Goal: Transaction & Acquisition: Purchase product/service

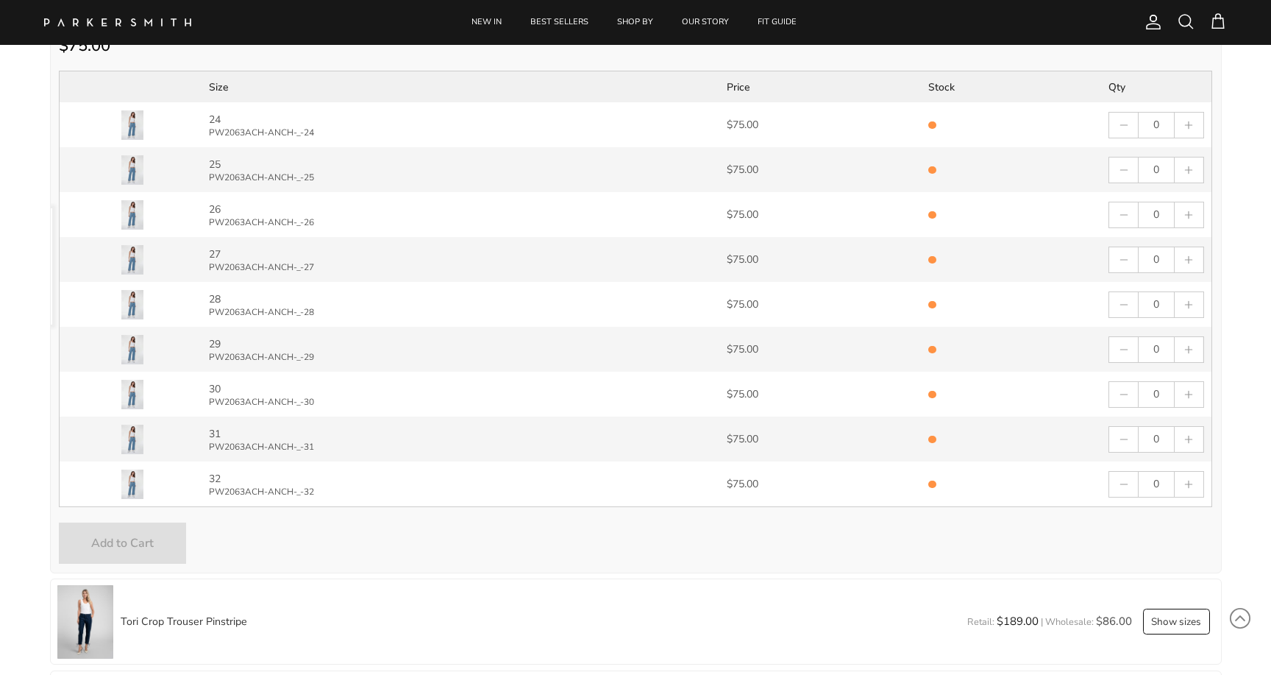
scroll to position [1, 0]
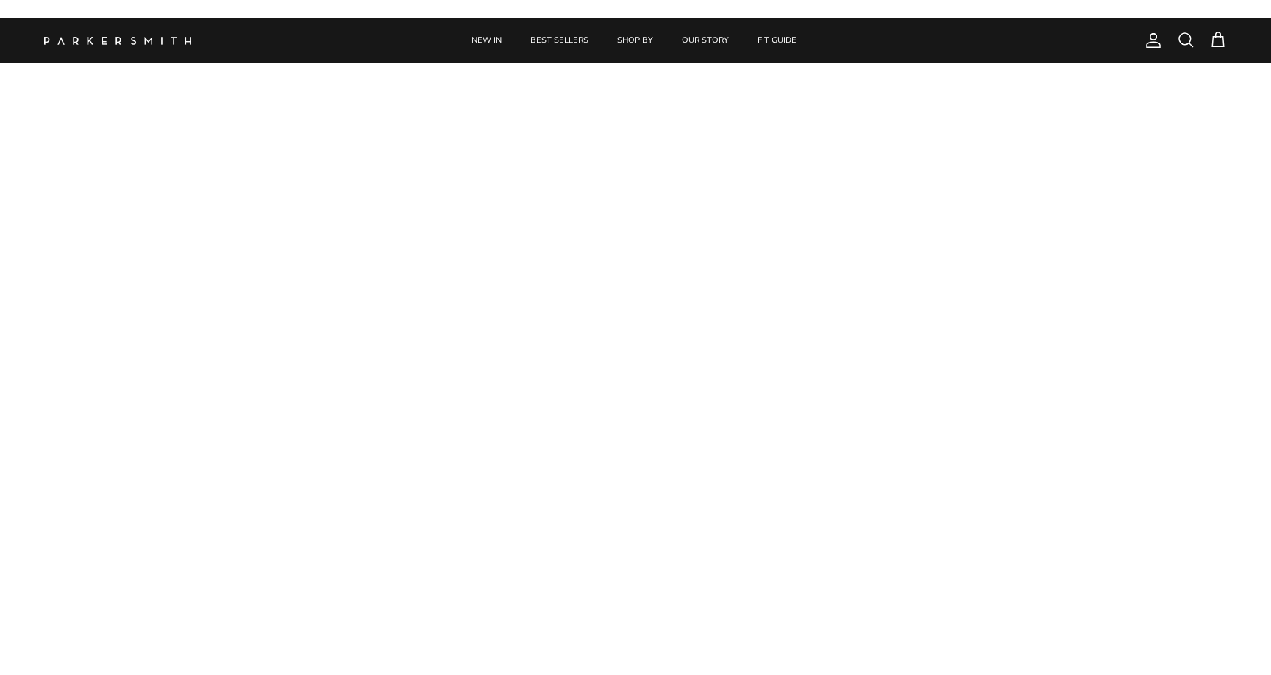
scroll to position [1184, 0]
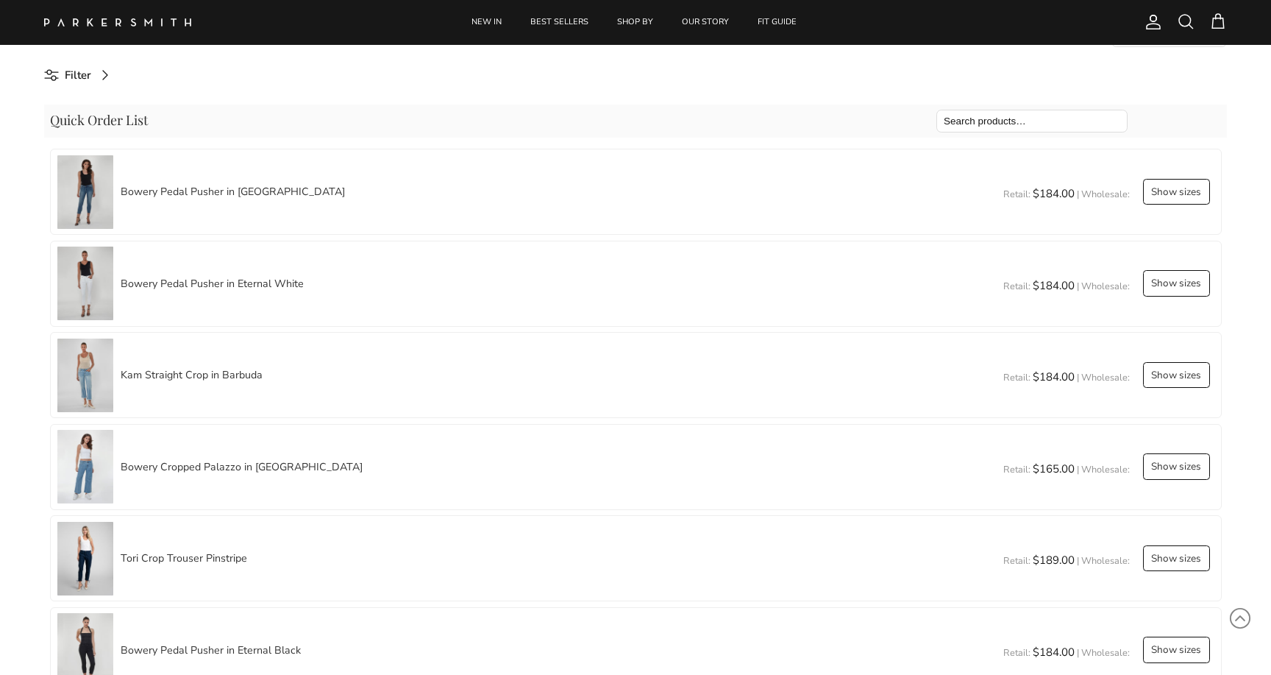
select select "25"
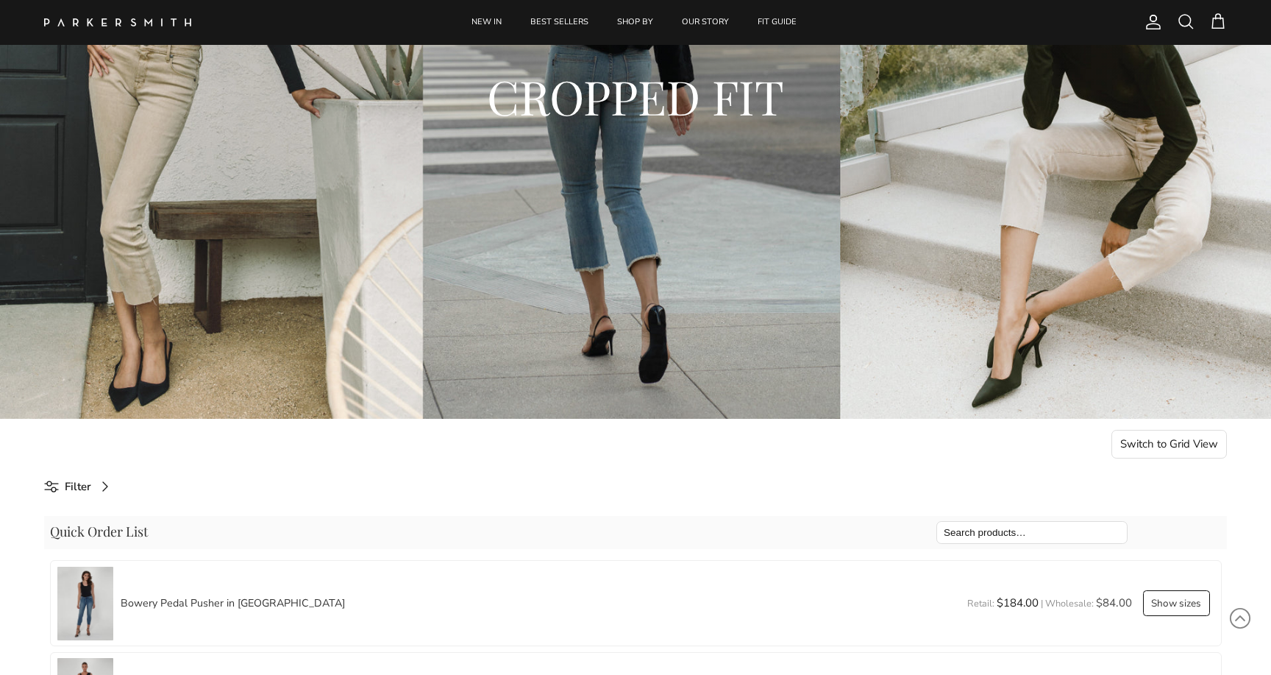
scroll to position [413, 0]
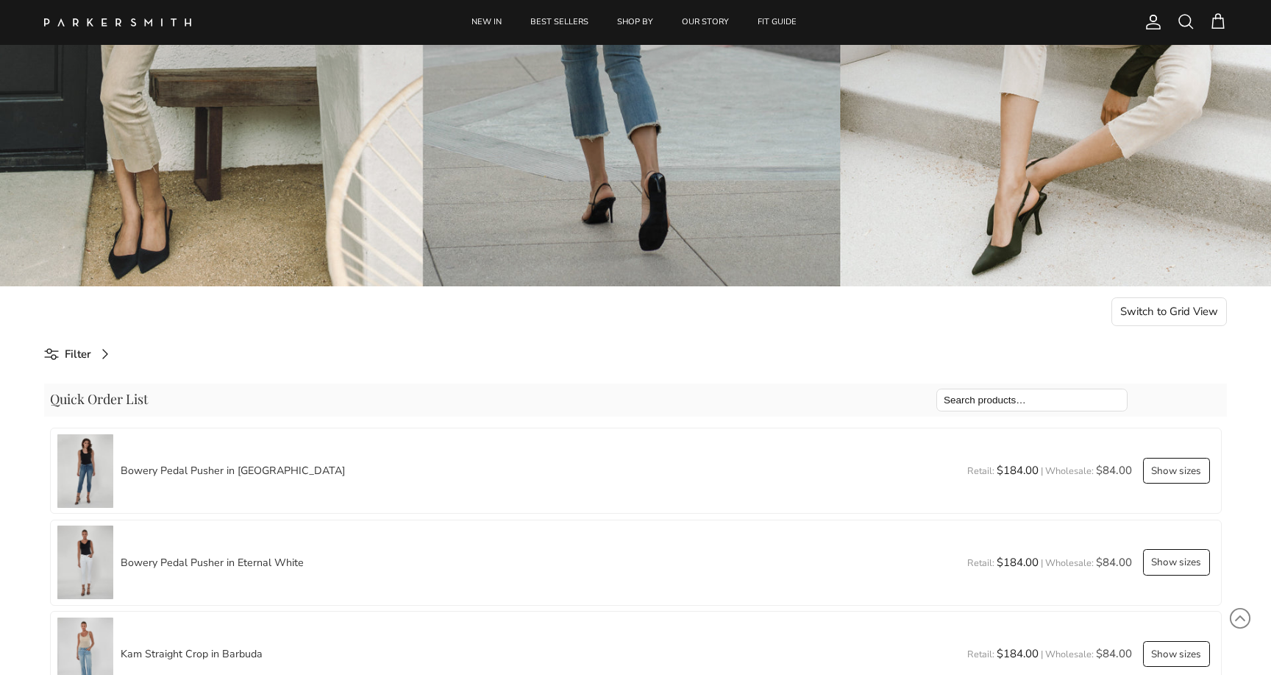
click at [1153, 302] on button "Switch to Grid View" at bounding box center [1170, 311] width 116 height 29
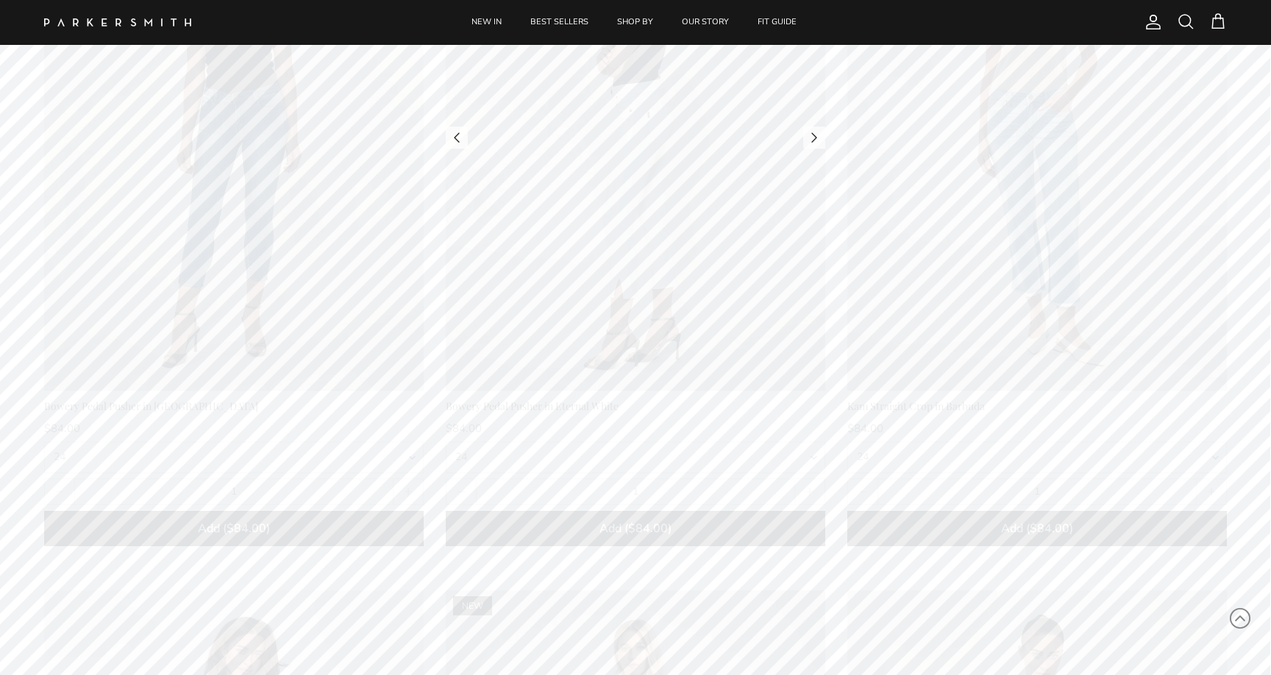
scroll to position [906, 0]
click at [803, 447] on select "24 25 26 27 28 29 30 31 32" at bounding box center [636, 457] width 380 height 32
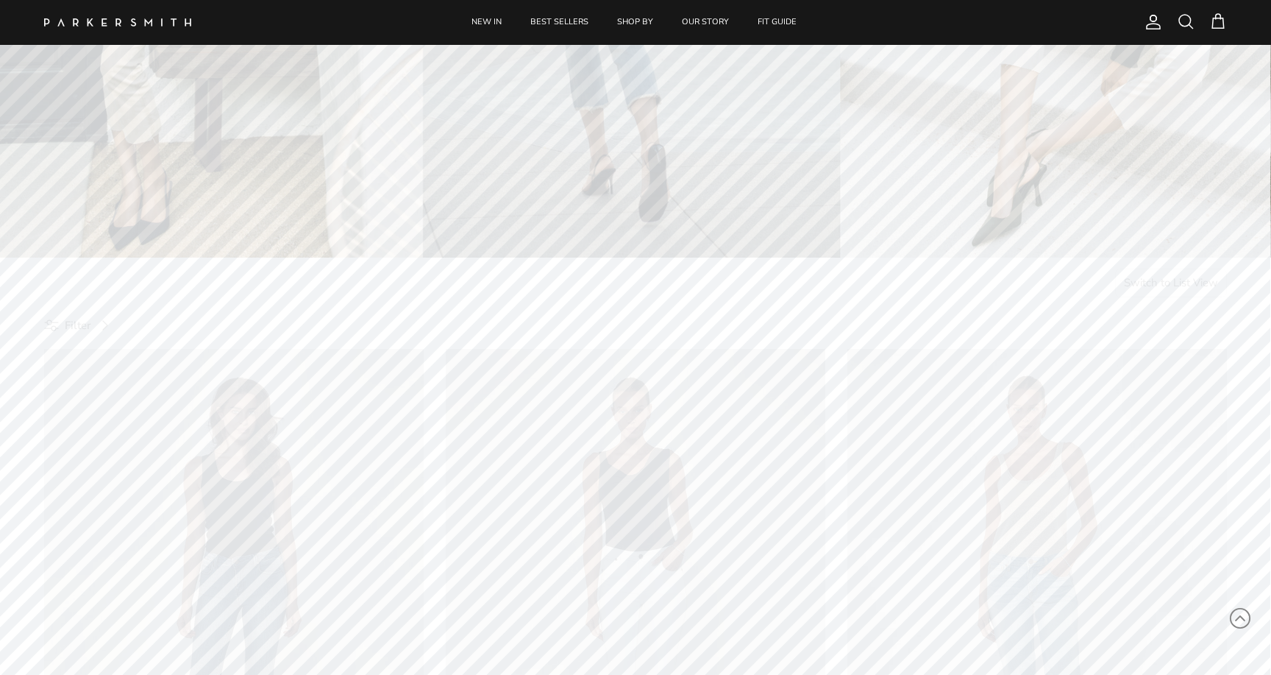
scroll to position [469, 0]
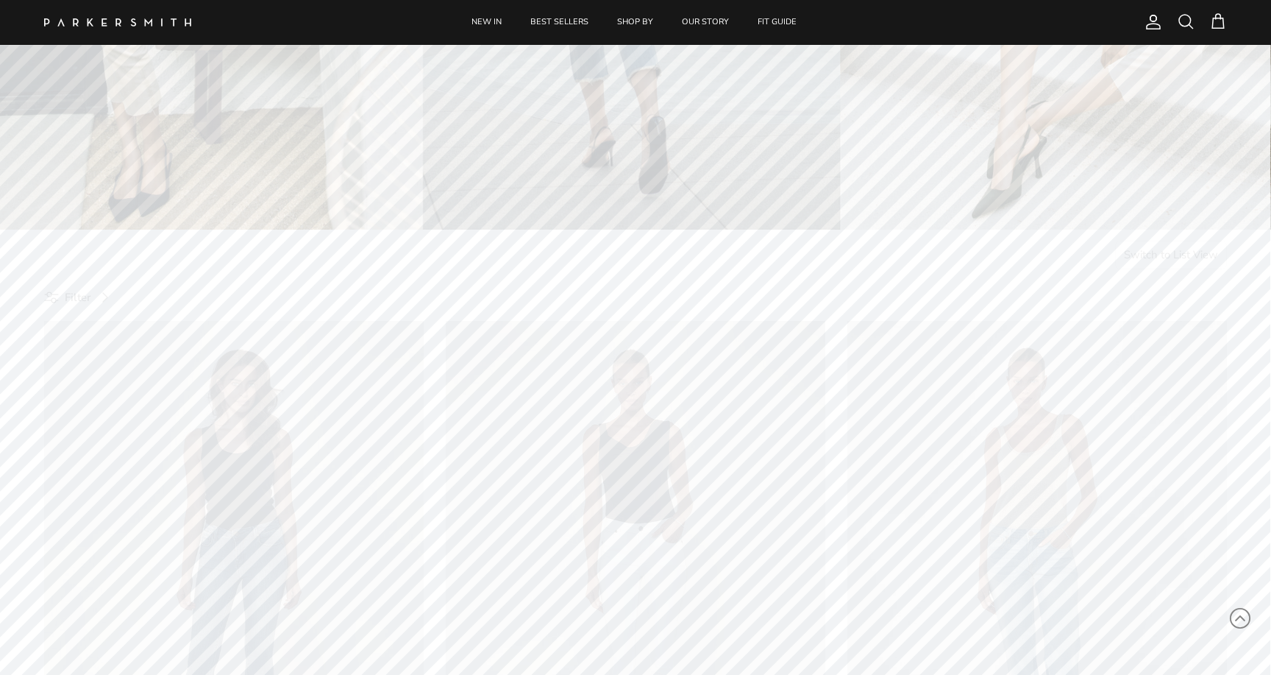
click at [1169, 255] on button "Switch to List View" at bounding box center [1171, 255] width 113 height 29
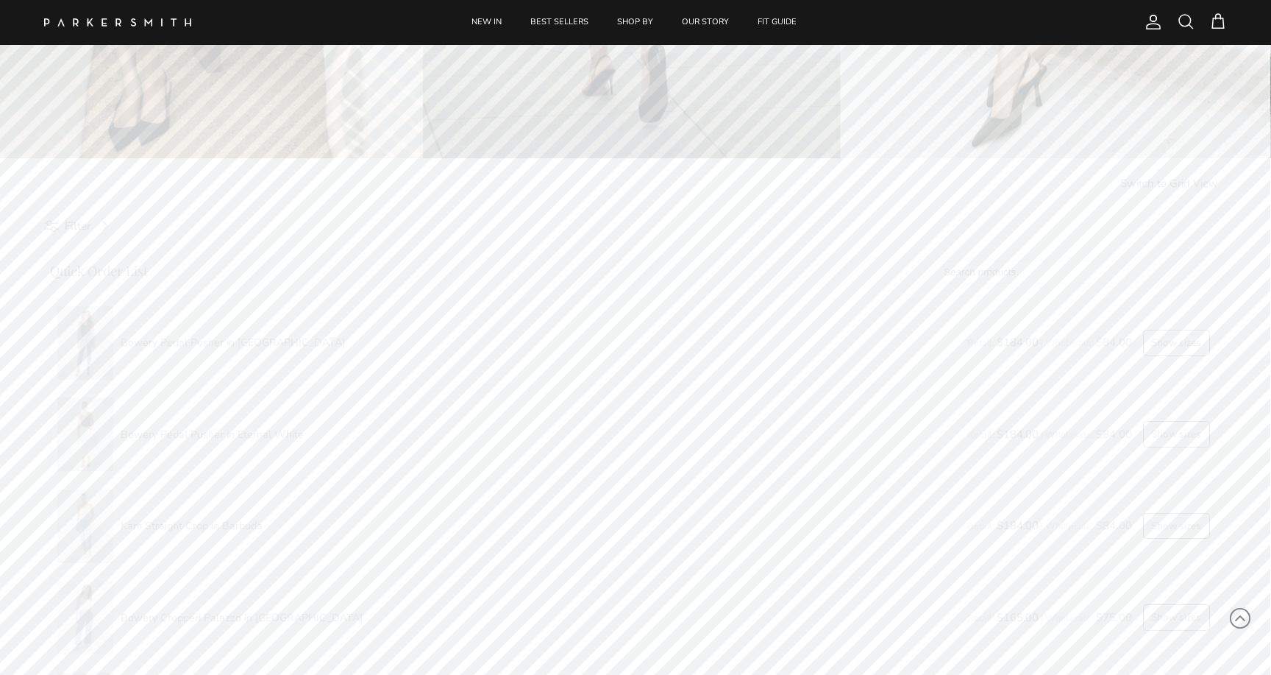
scroll to position [554, 0]
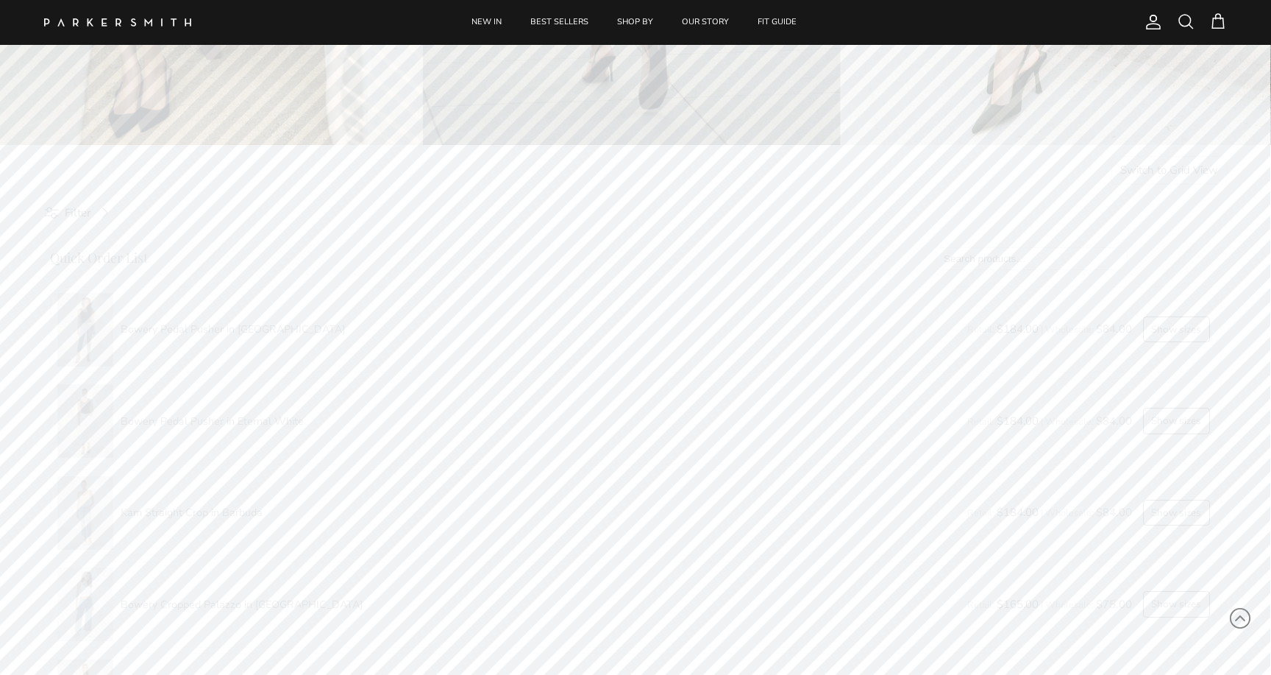
click at [987, 260] on input "search" at bounding box center [1032, 258] width 191 height 23
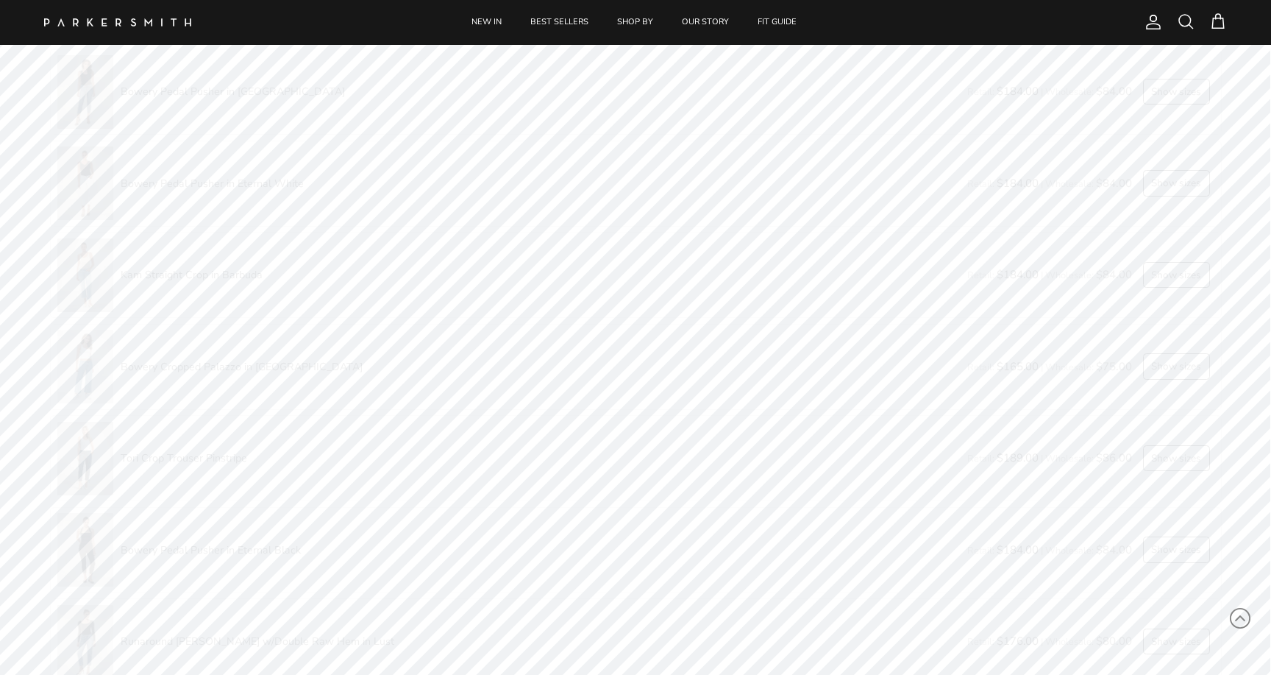
scroll to position [799, 0]
click at [1177, 352] on button "Show sizes" at bounding box center [1176, 359] width 67 height 26
click at [1200, 132] on button "button" at bounding box center [1189, 139] width 28 height 25
type input "1"
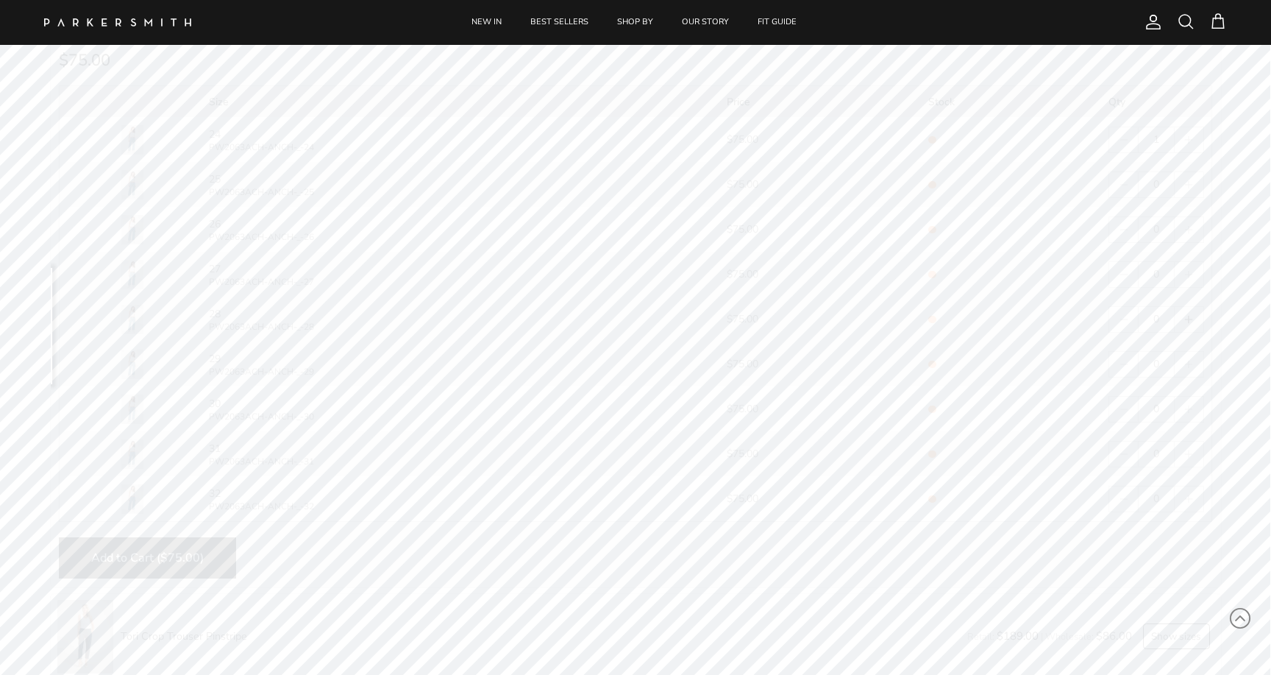
click at [1187, 324] on svg-plus "button" at bounding box center [1189, 319] width 10 height 10
click at [1187, 323] on svg-plus "button" at bounding box center [1189, 319] width 10 height 10
type input "2"
click at [1200, 411] on button "button" at bounding box center [1189, 409] width 28 height 25
type input "1"
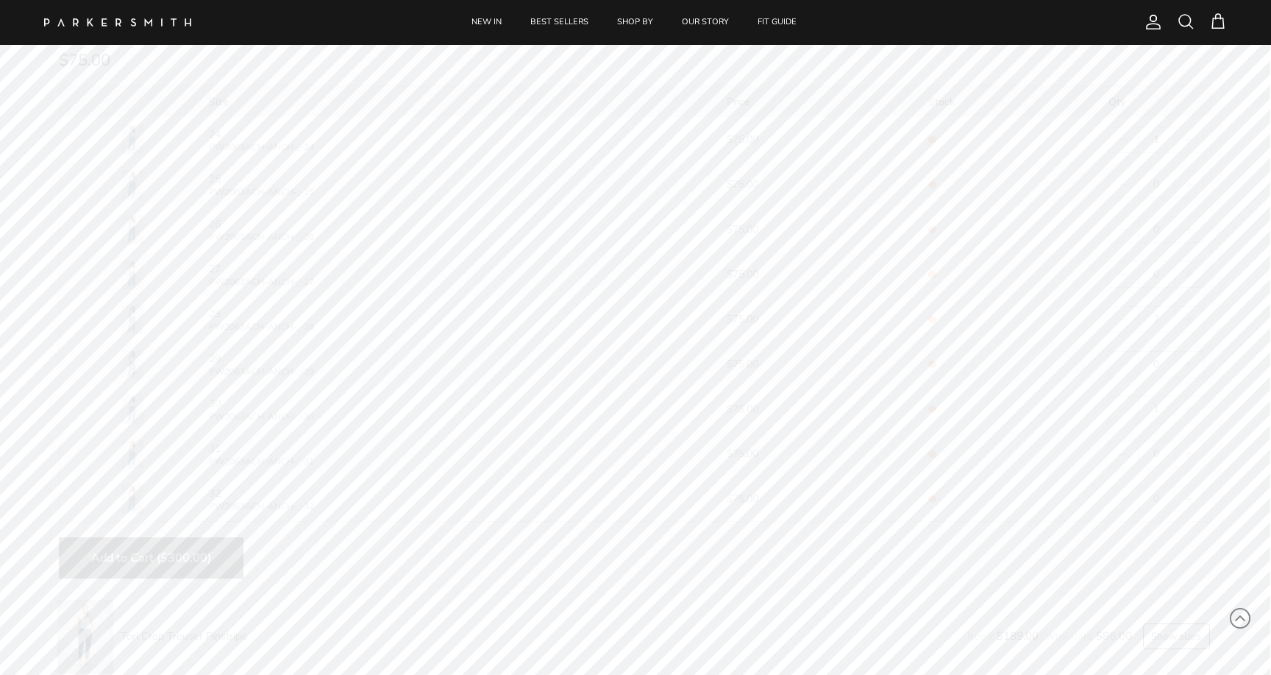
click at [152, 564] on span "Add to Cart ($300.00)" at bounding box center [151, 558] width 120 height 16
type input "0"
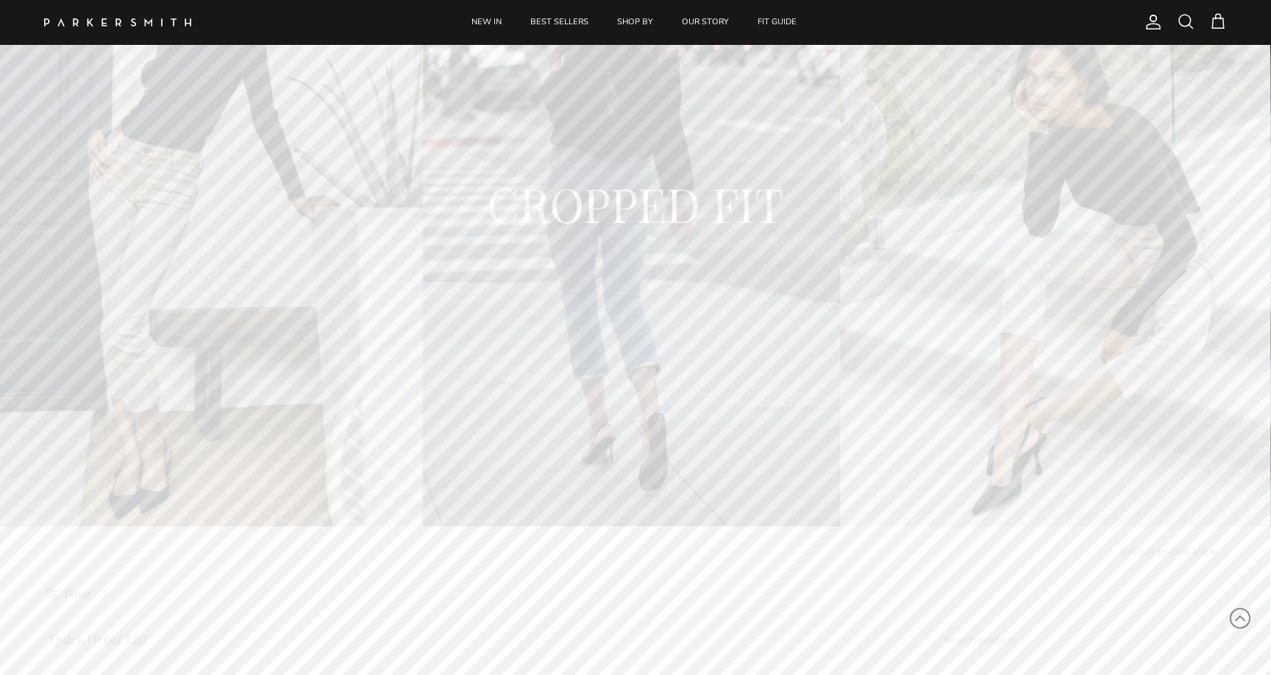
scroll to position [0, 0]
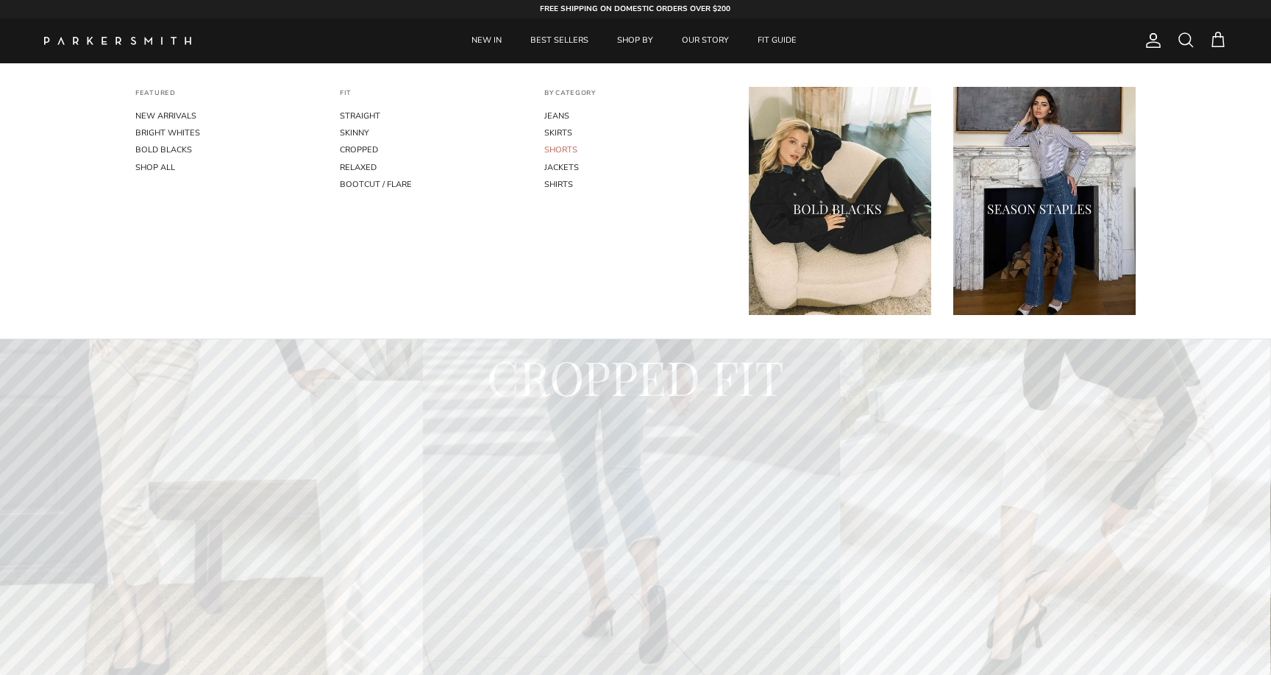
click at [562, 150] on link "SHORTS" at bounding box center [635, 149] width 182 height 17
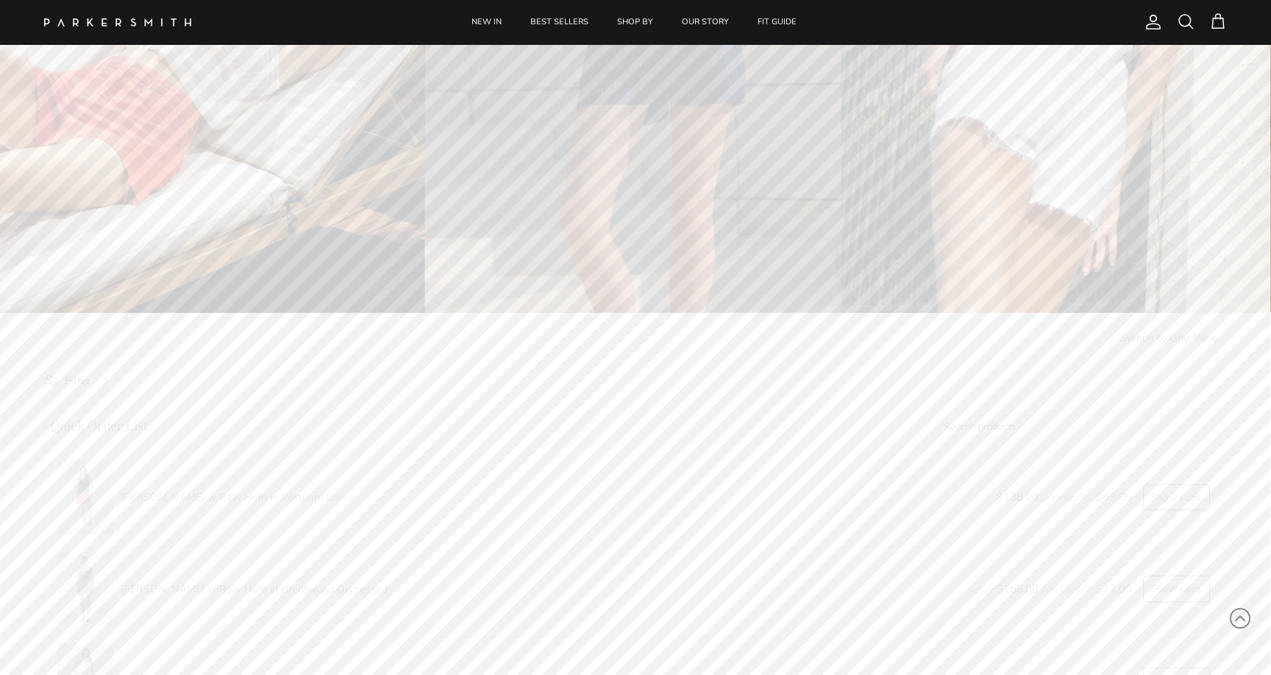
scroll to position [387, 0]
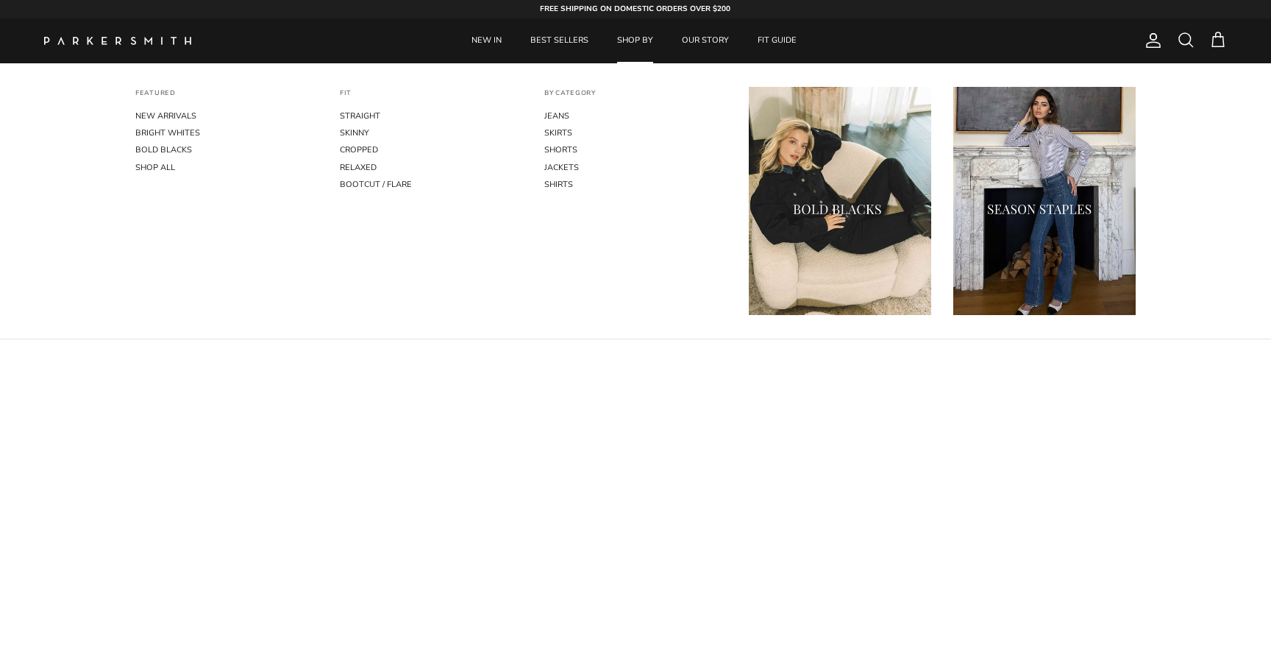
click at [625, 38] on link "SHOP BY" at bounding box center [635, 40] width 63 height 45
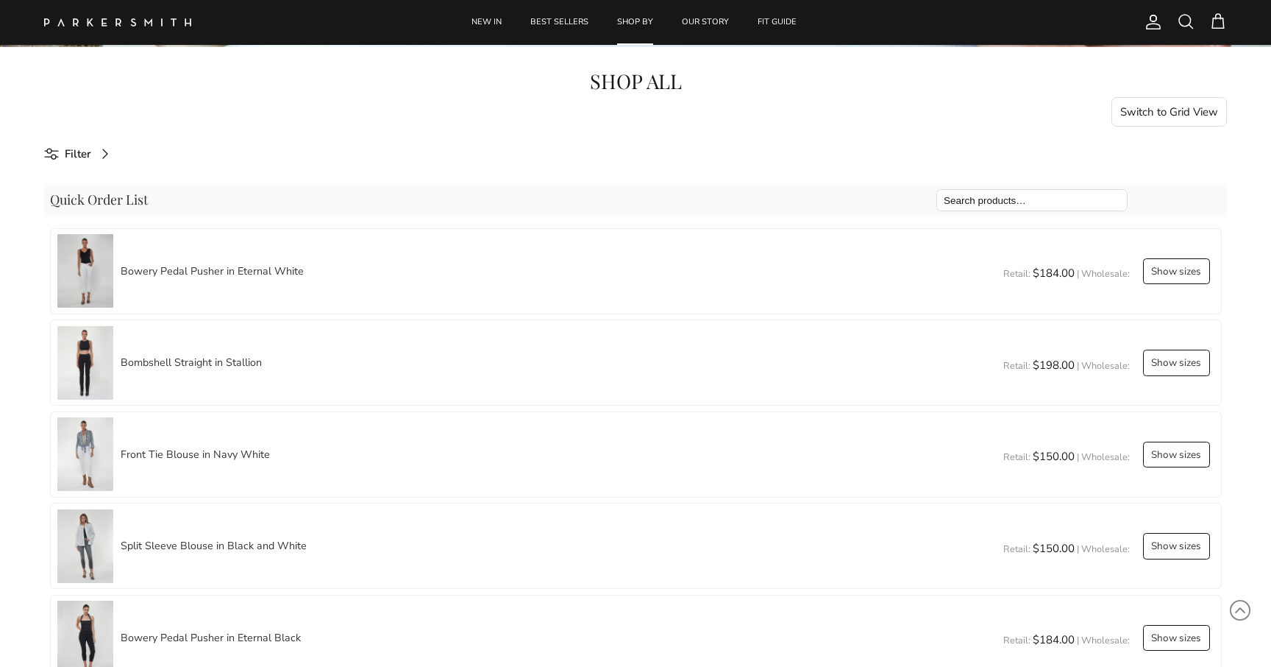
scroll to position [653, 0]
click at [1173, 111] on button "Switch to Grid View" at bounding box center [1170, 110] width 116 height 29
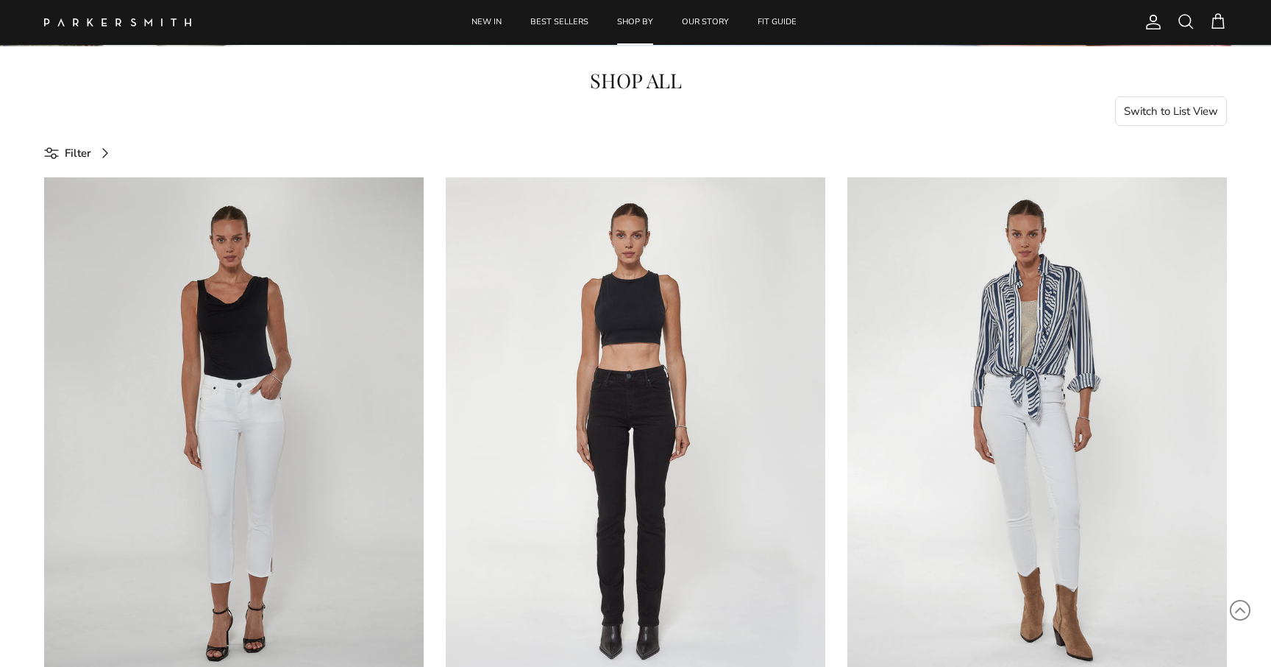
select select "25"
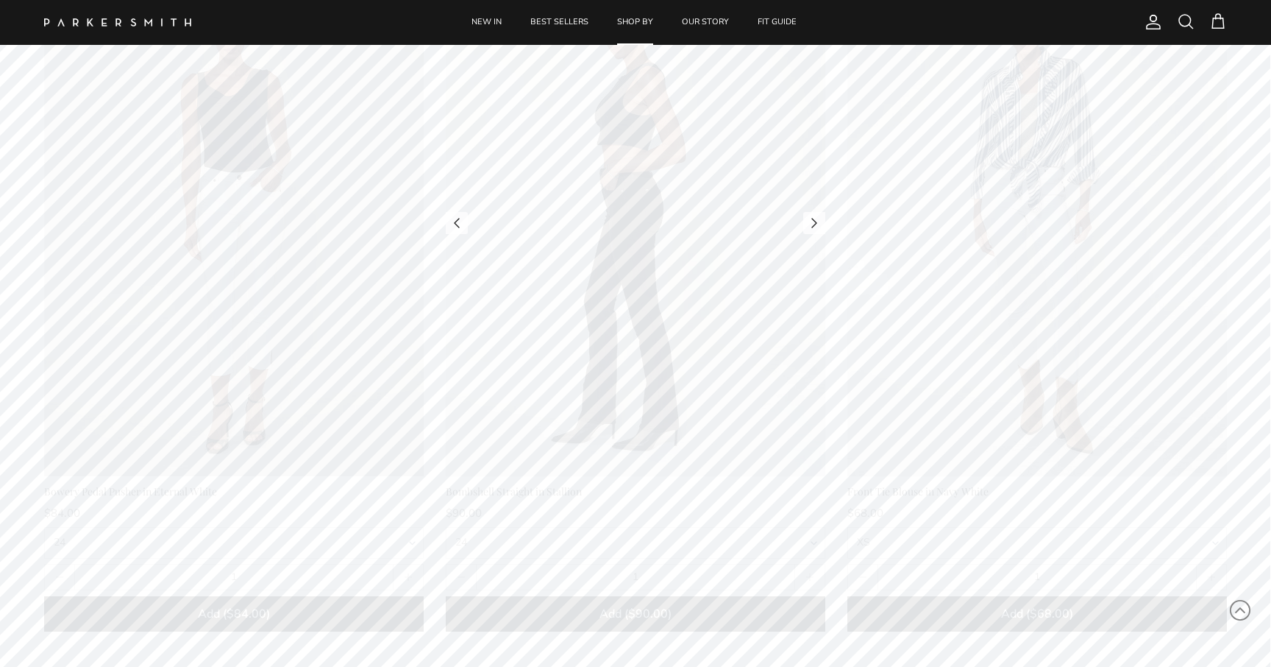
scroll to position [879, 0]
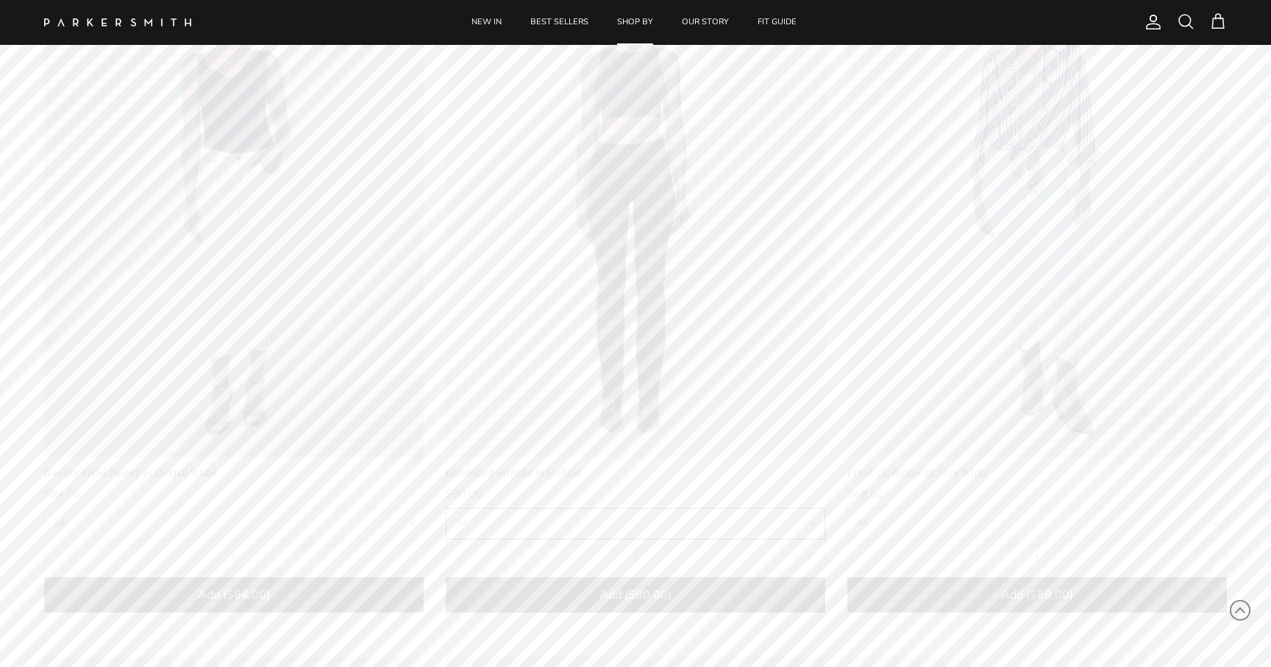
click at [812, 523] on select "24 25 26 27 28 29 30 31 32" at bounding box center [636, 524] width 380 height 32
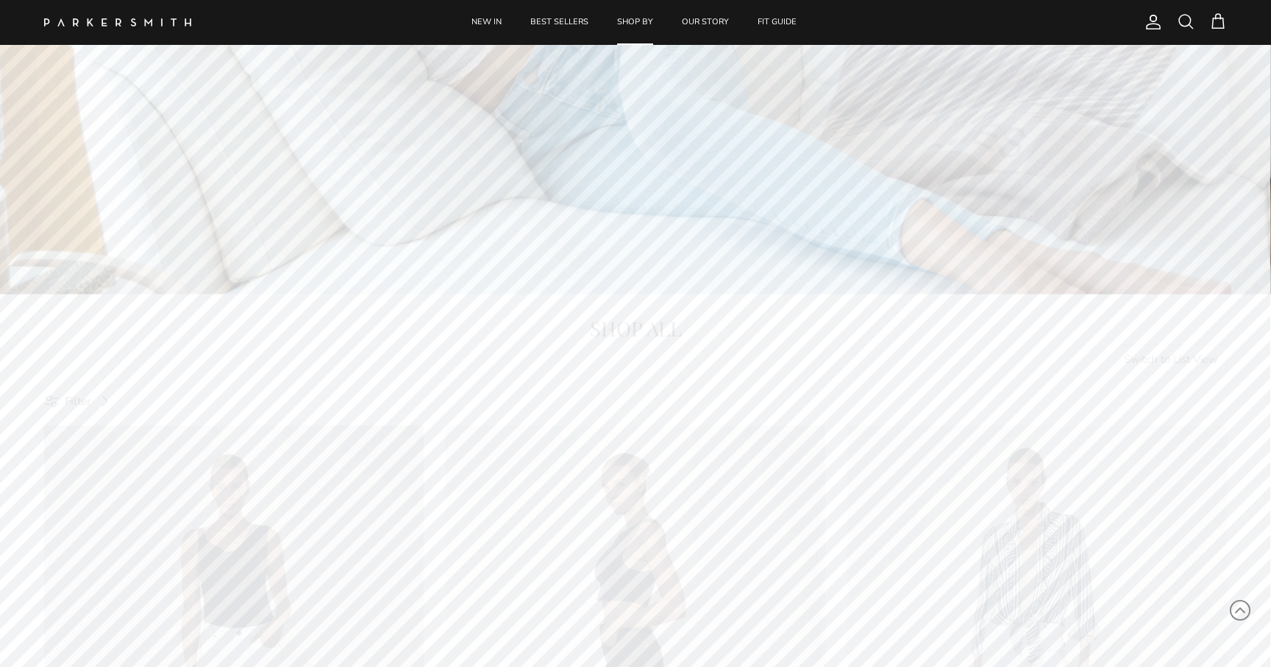
scroll to position [635, 0]
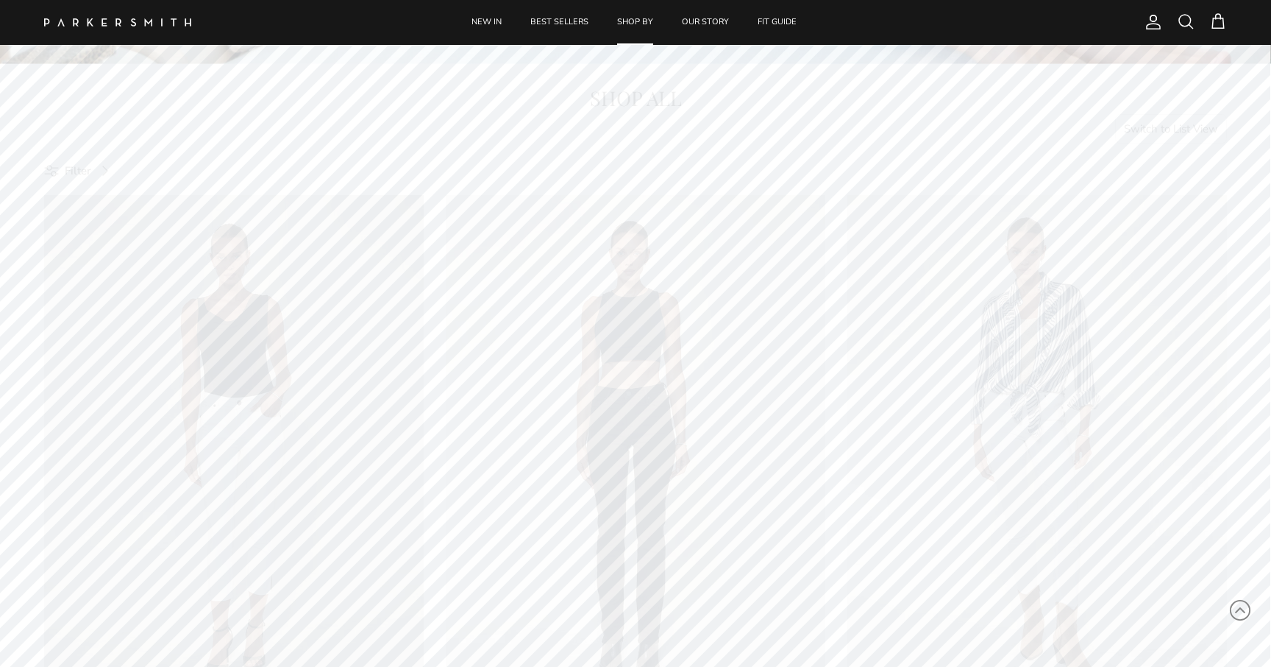
click at [1141, 131] on button "Switch to List View" at bounding box center [1171, 128] width 113 height 29
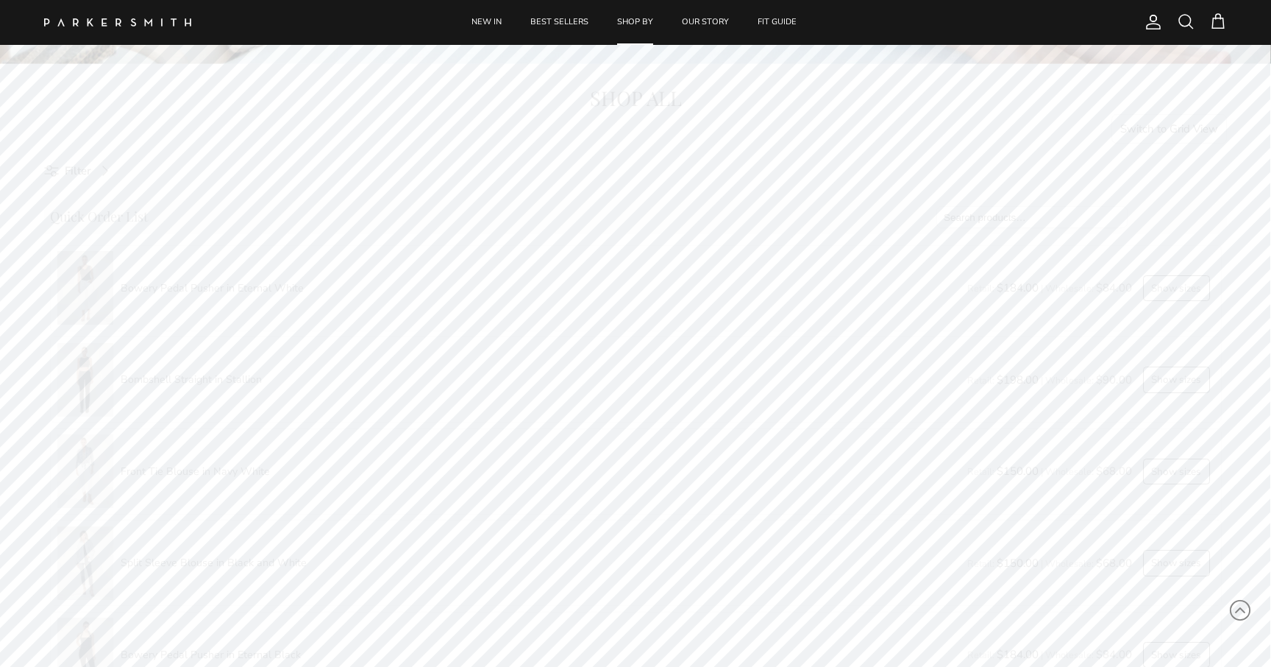
click at [1185, 121] on button "Switch to Grid View" at bounding box center [1170, 128] width 116 height 29
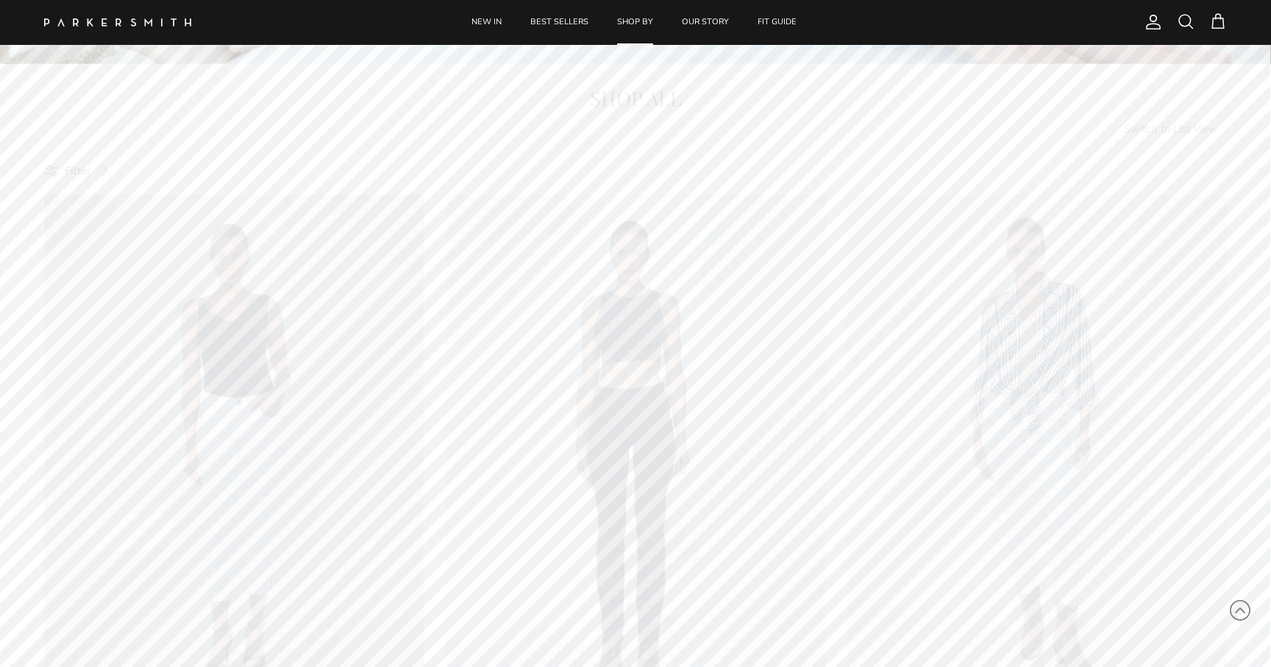
click at [1184, 129] on button "Switch to List View" at bounding box center [1171, 128] width 113 height 29
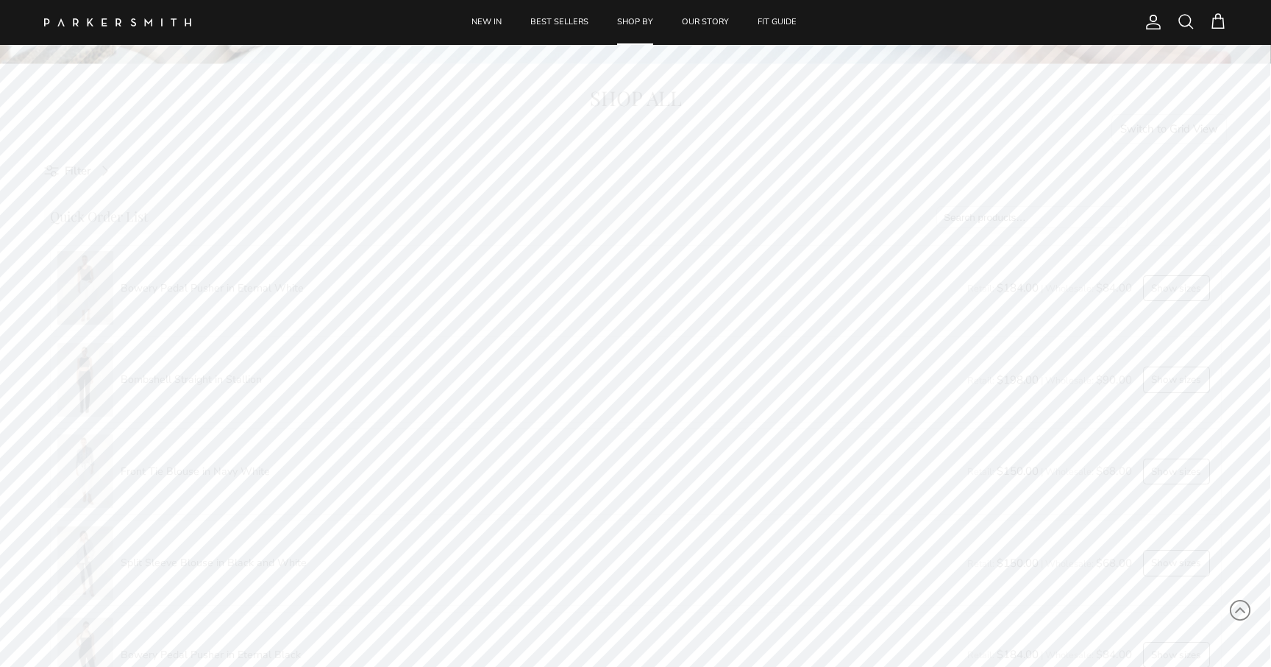
scroll to position [706, 0]
click at [987, 146] on input "search" at bounding box center [1032, 146] width 191 height 23
click at [1179, 215] on button "Show sizes" at bounding box center [1176, 218] width 67 height 26
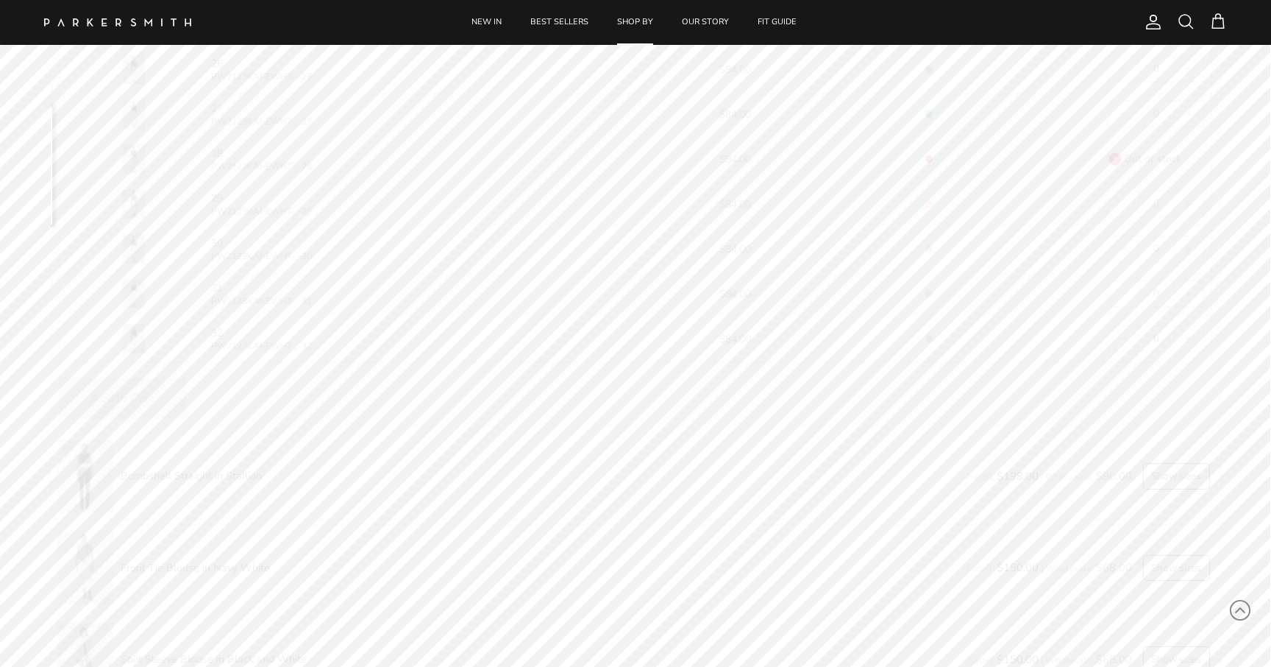
scroll to position [1031, 0]
click at [1192, 182] on svg-plus "button" at bounding box center [1189, 177] width 10 height 10
type input "1"
click at [1189, 314] on svg-plus "button" at bounding box center [1189, 312] width 10 height 10
click at [1191, 313] on svg-plus "button" at bounding box center [1189, 312] width 10 height 10
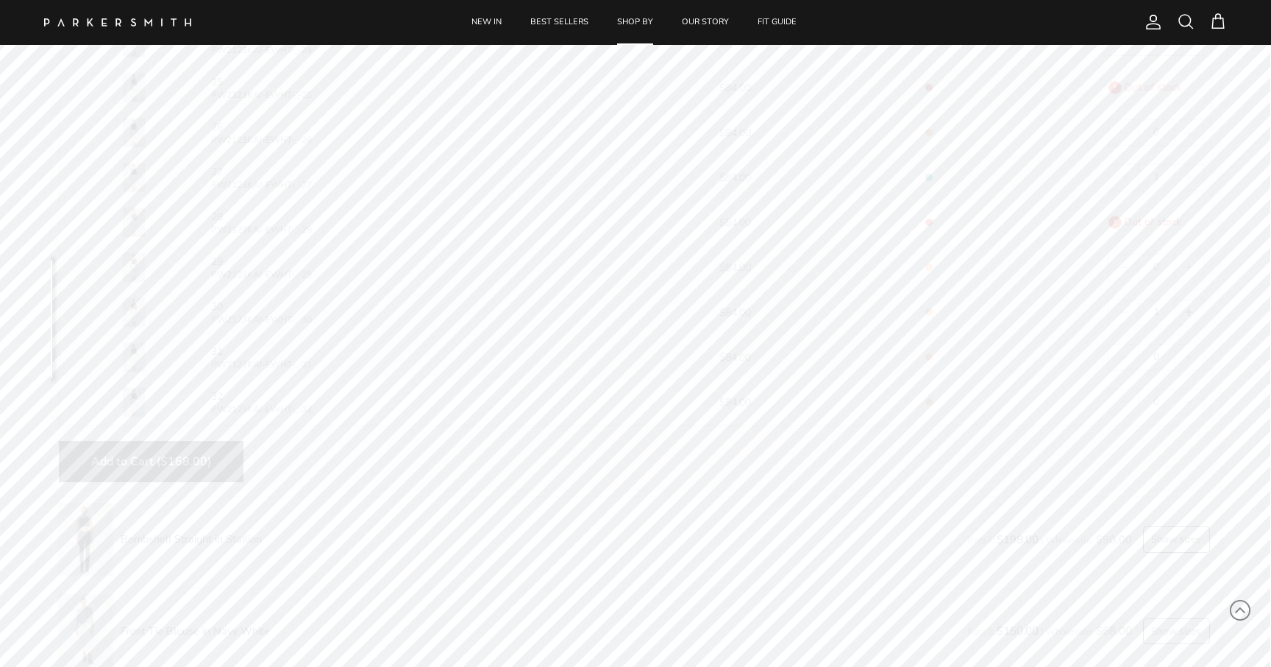
type input "2"
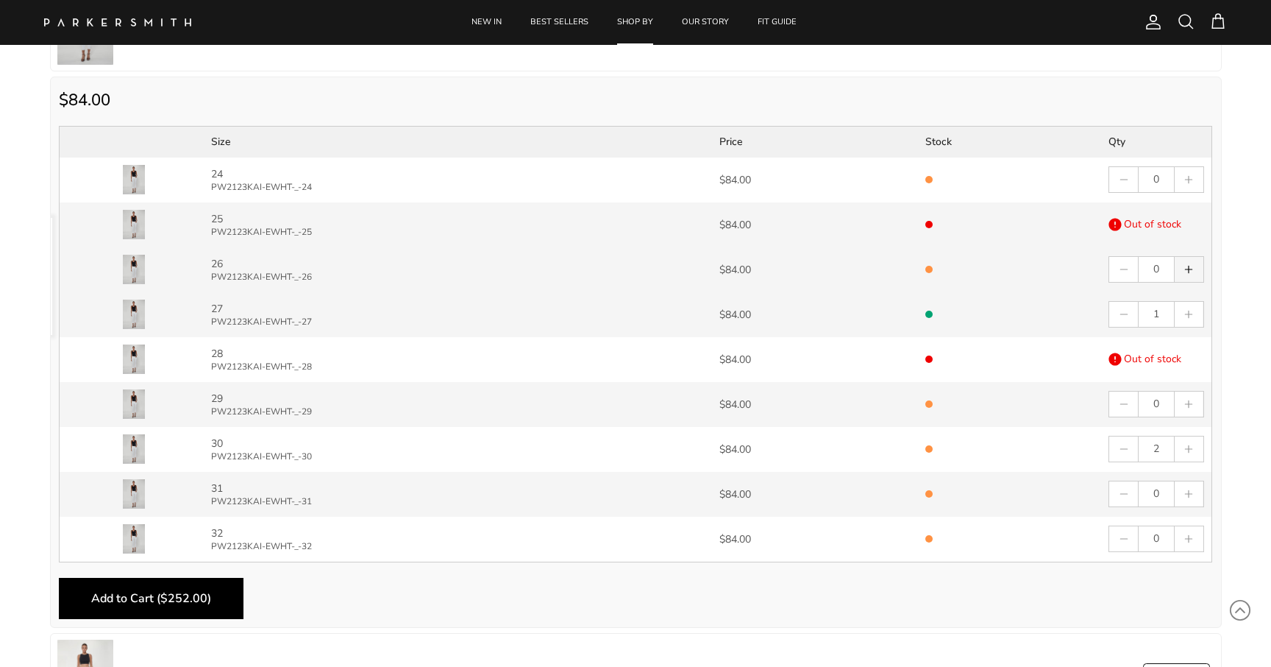
click at [1185, 269] on svg-plus "button" at bounding box center [1189, 269] width 10 height 10
type input "1"
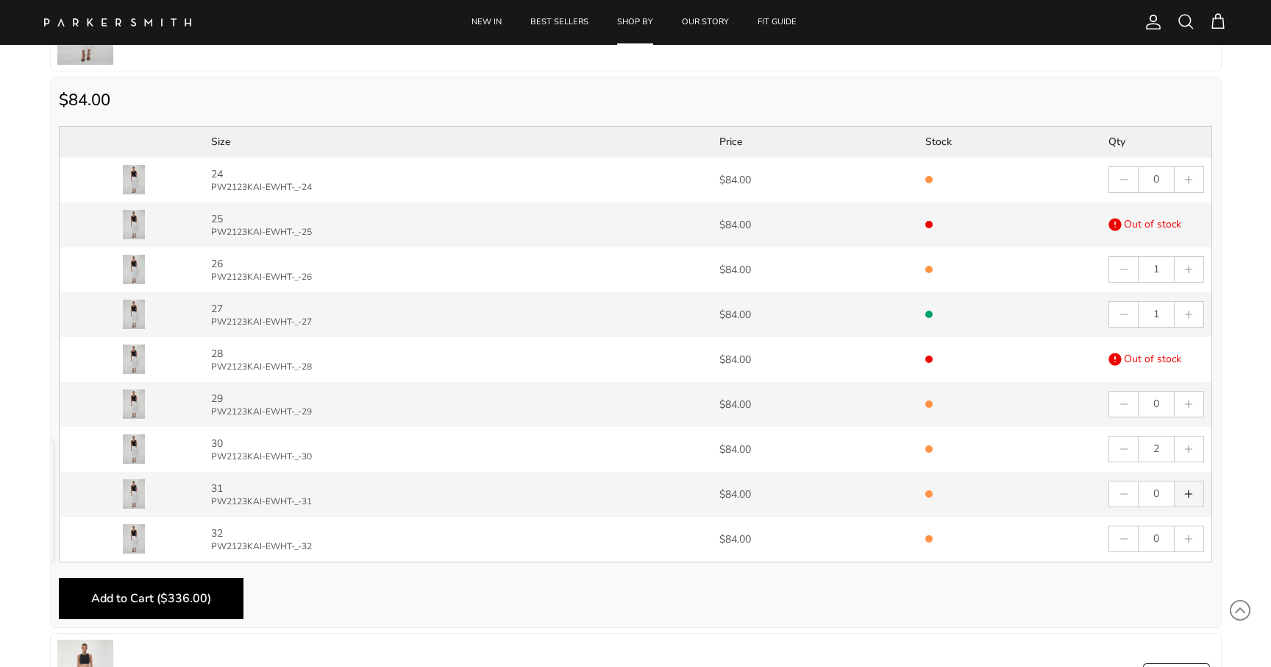
click at [1192, 488] on button "button" at bounding box center [1189, 493] width 28 height 25
type input "2"
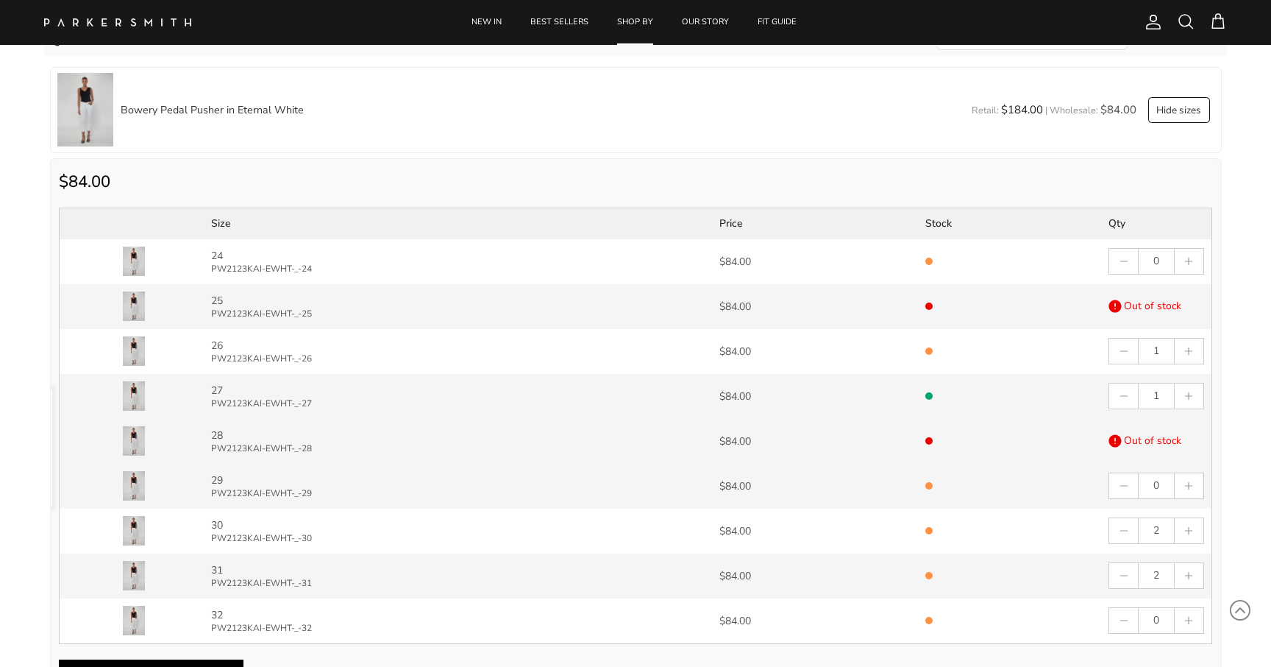
scroll to position [815, 0]
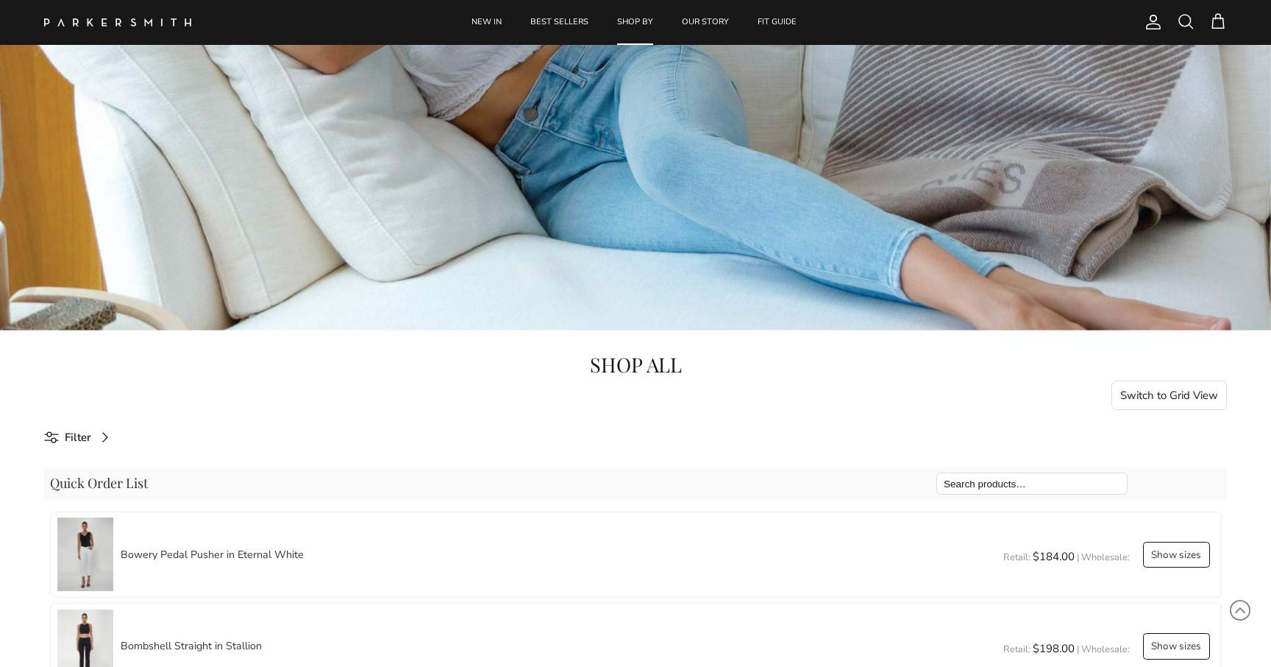
scroll to position [348, 0]
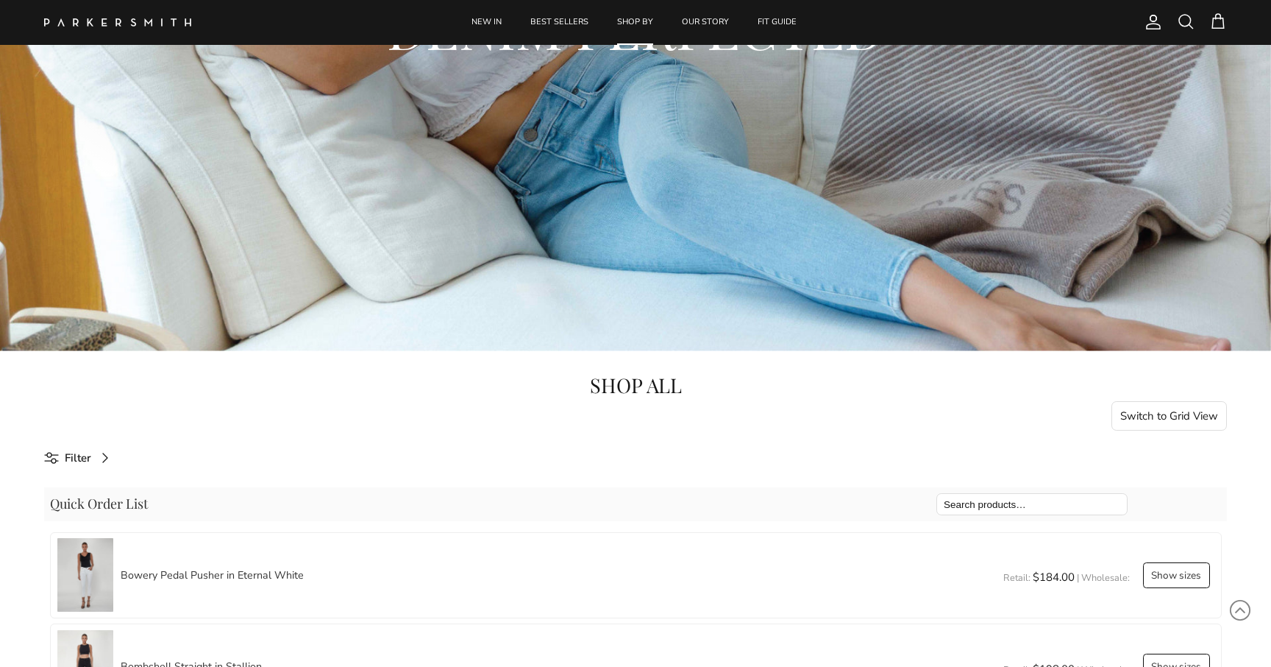
click at [1224, 24] on span at bounding box center [1219, 22] width 18 height 18
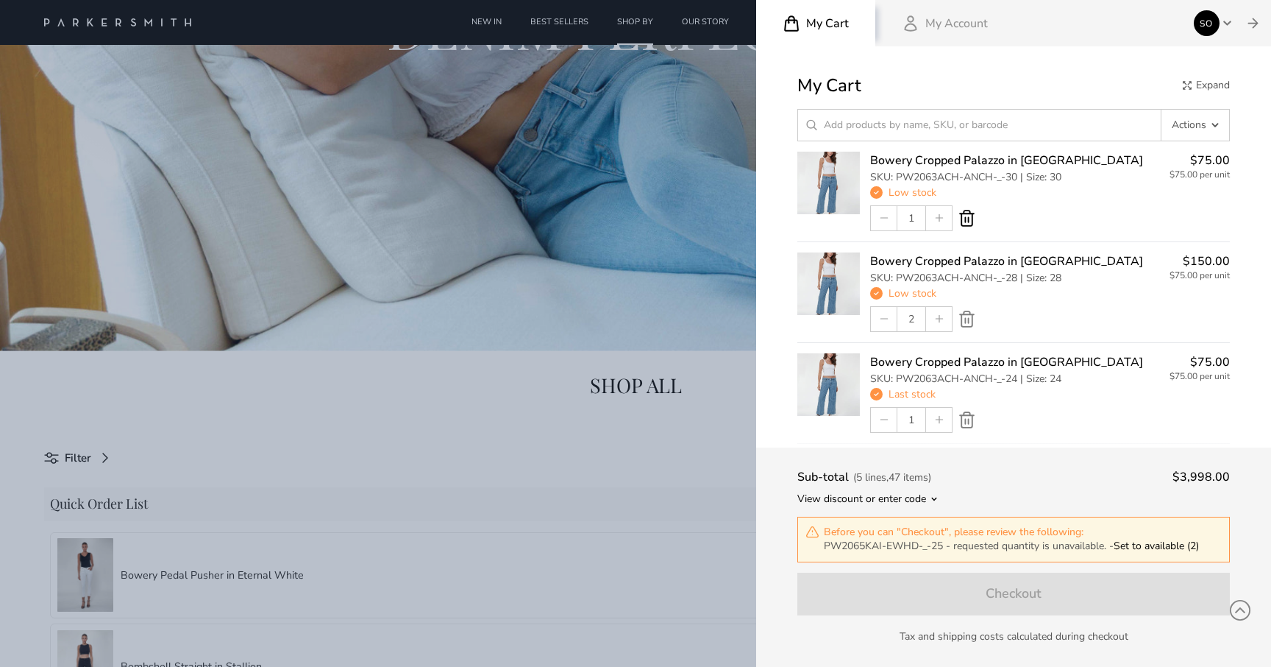
click at [970, 218] on icon at bounding box center [967, 218] width 18 height 18
type input "0"
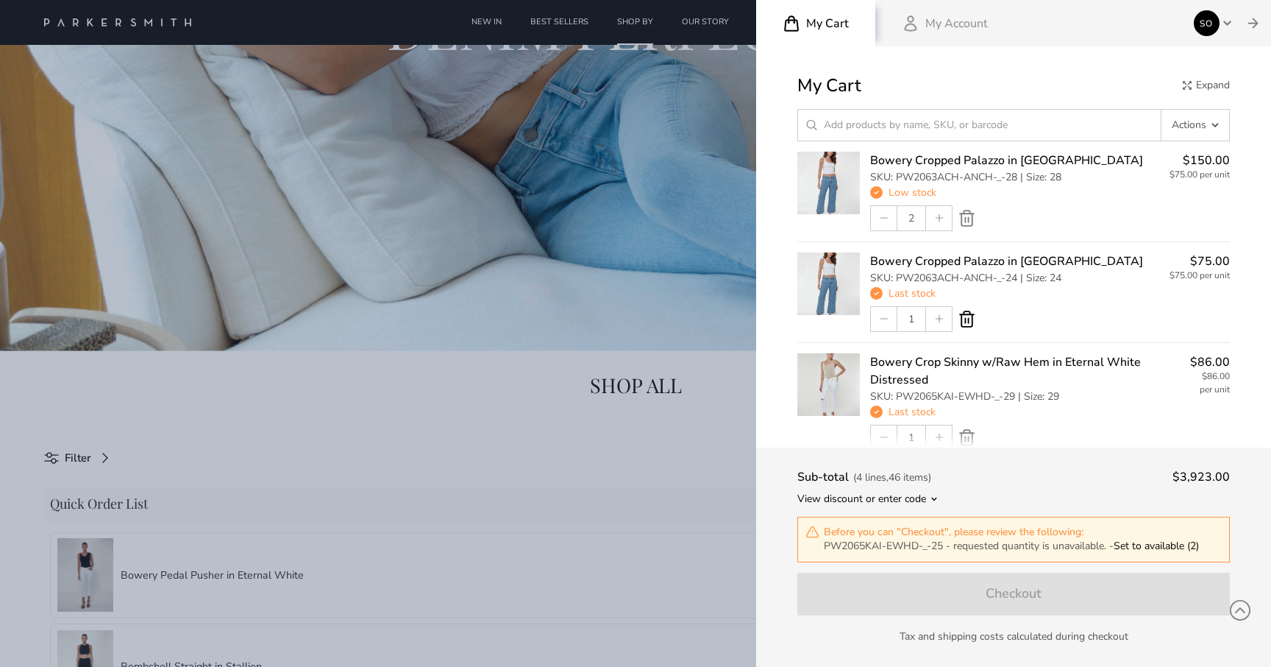
click at [968, 320] on icon at bounding box center [966, 318] width 13 height 15
type input "0"
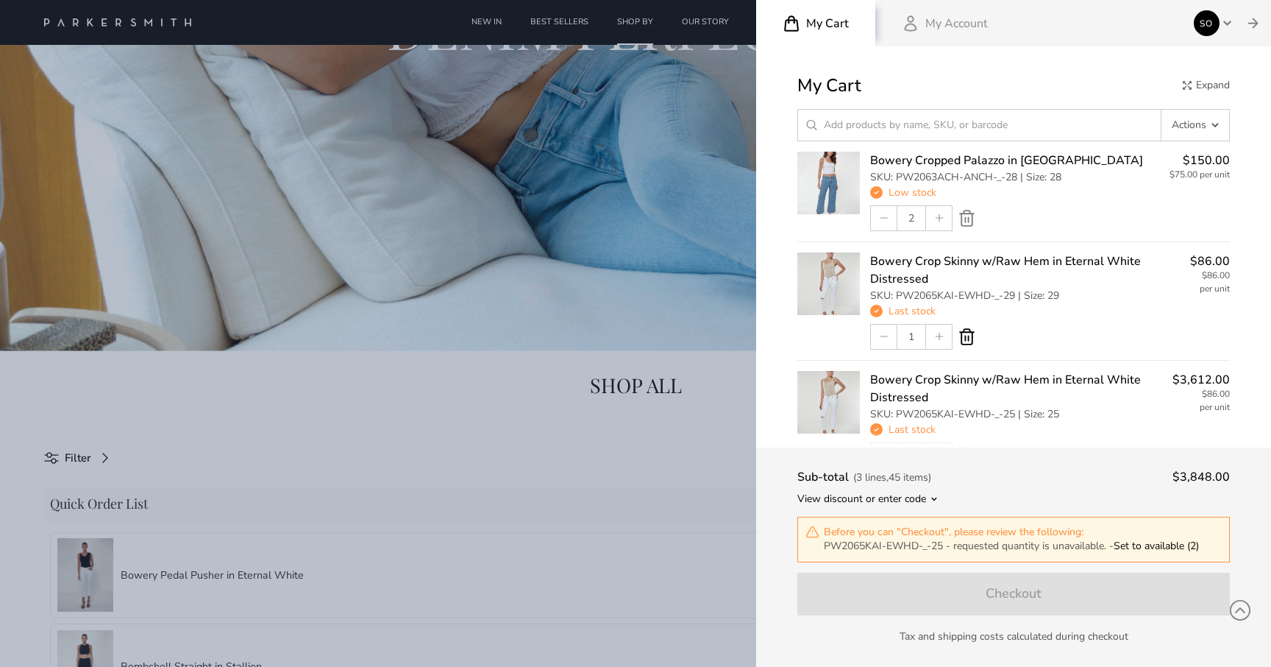
click at [964, 331] on icon at bounding box center [966, 336] width 13 height 15
type input "0"
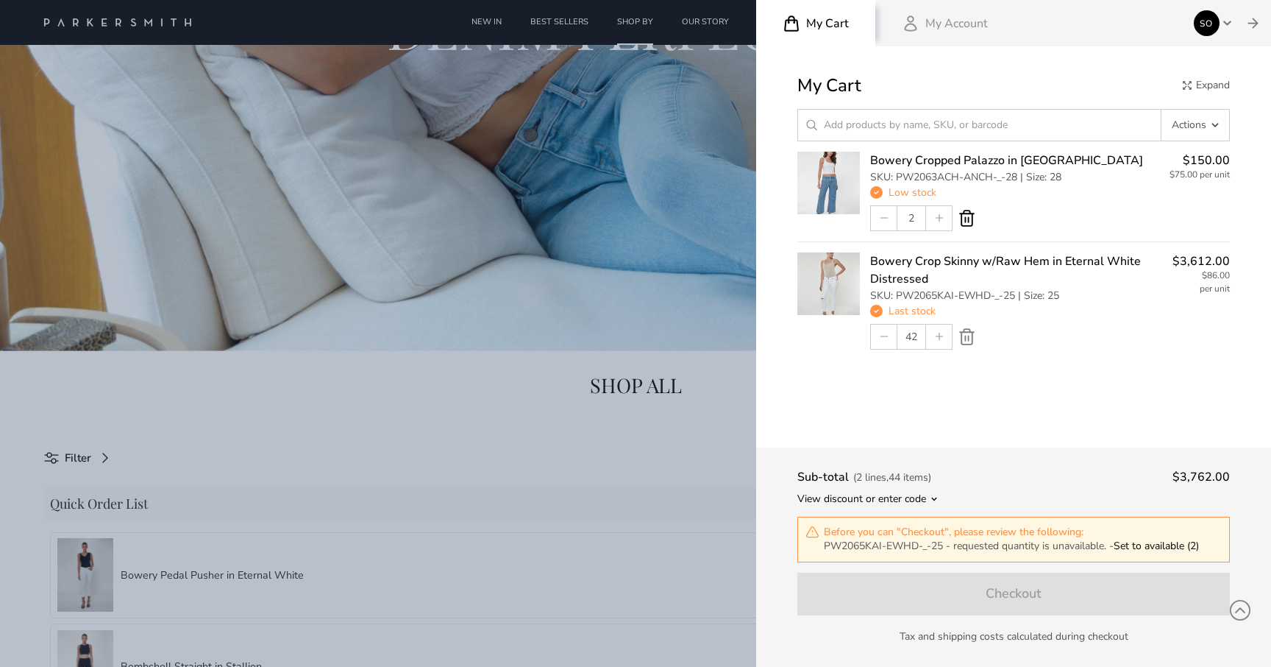
click at [967, 219] on icon at bounding box center [967, 218] width 18 height 18
type input "0"
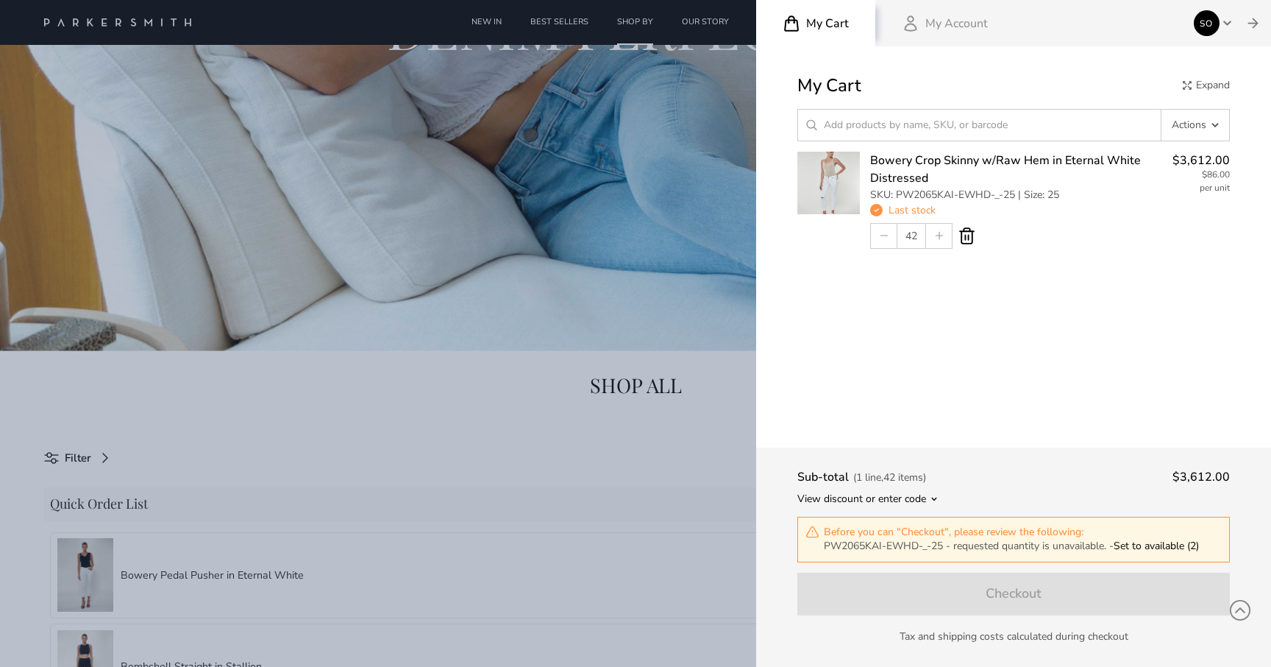
click at [969, 235] on icon at bounding box center [967, 236] width 18 height 18
type input "0"
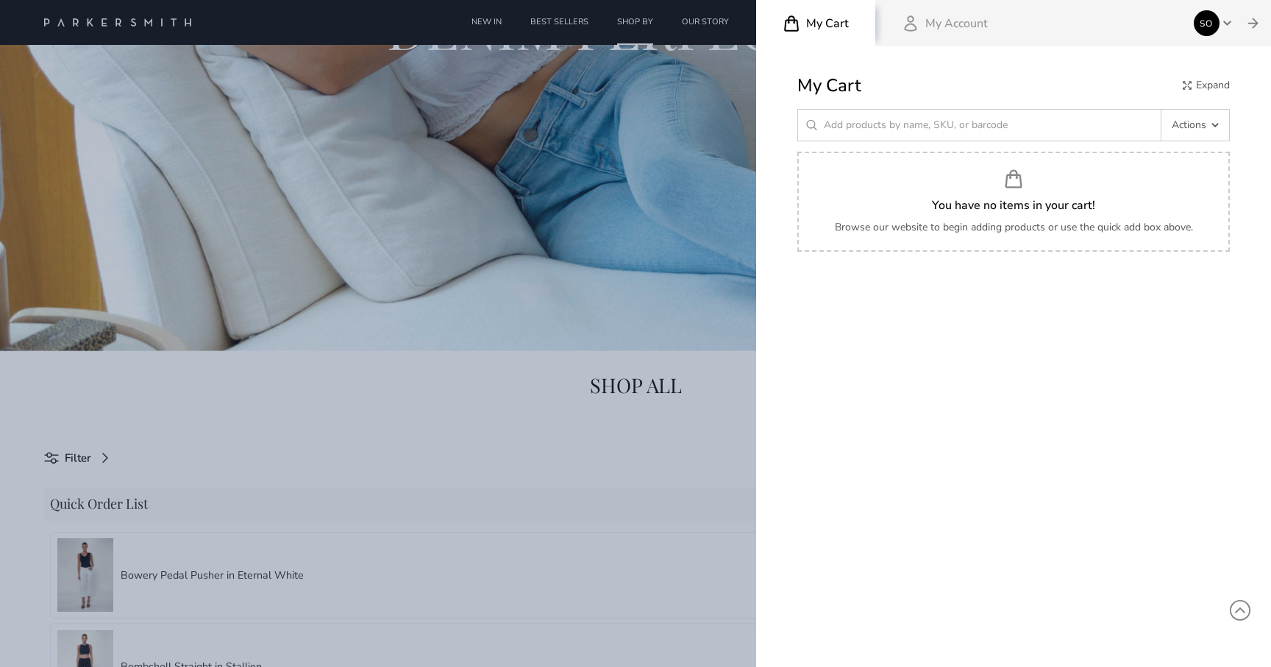
click at [675, 411] on div at bounding box center [635, 333] width 1271 height 667
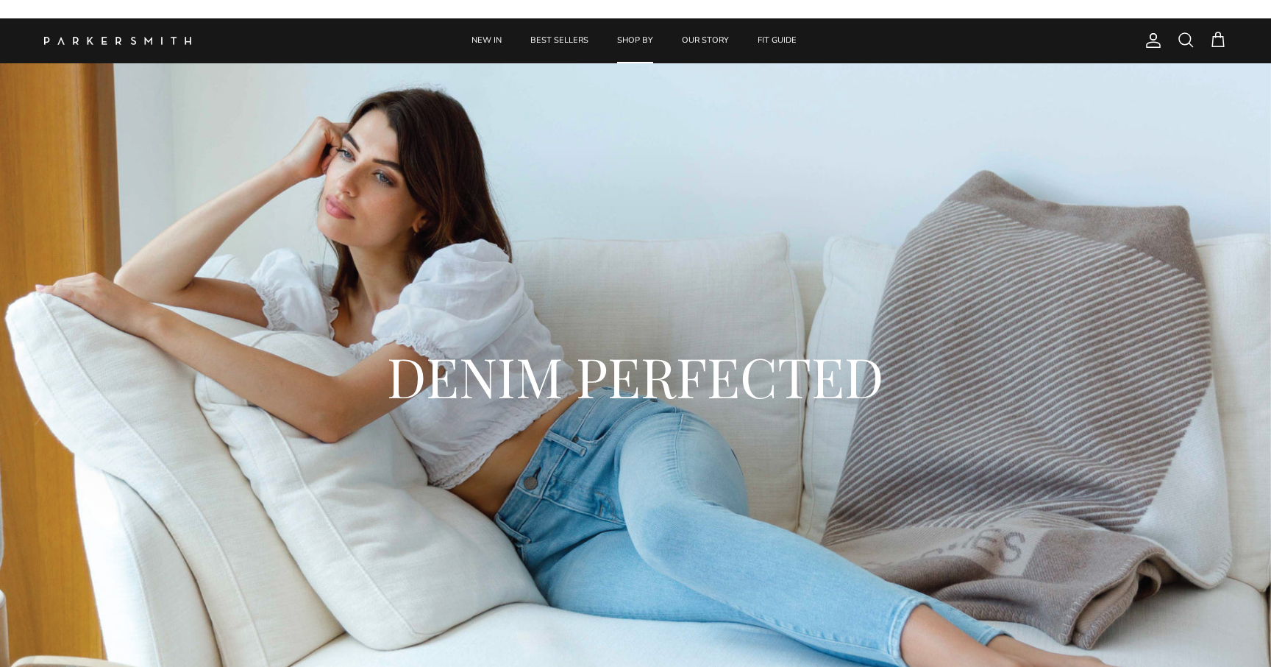
scroll to position [348, 0]
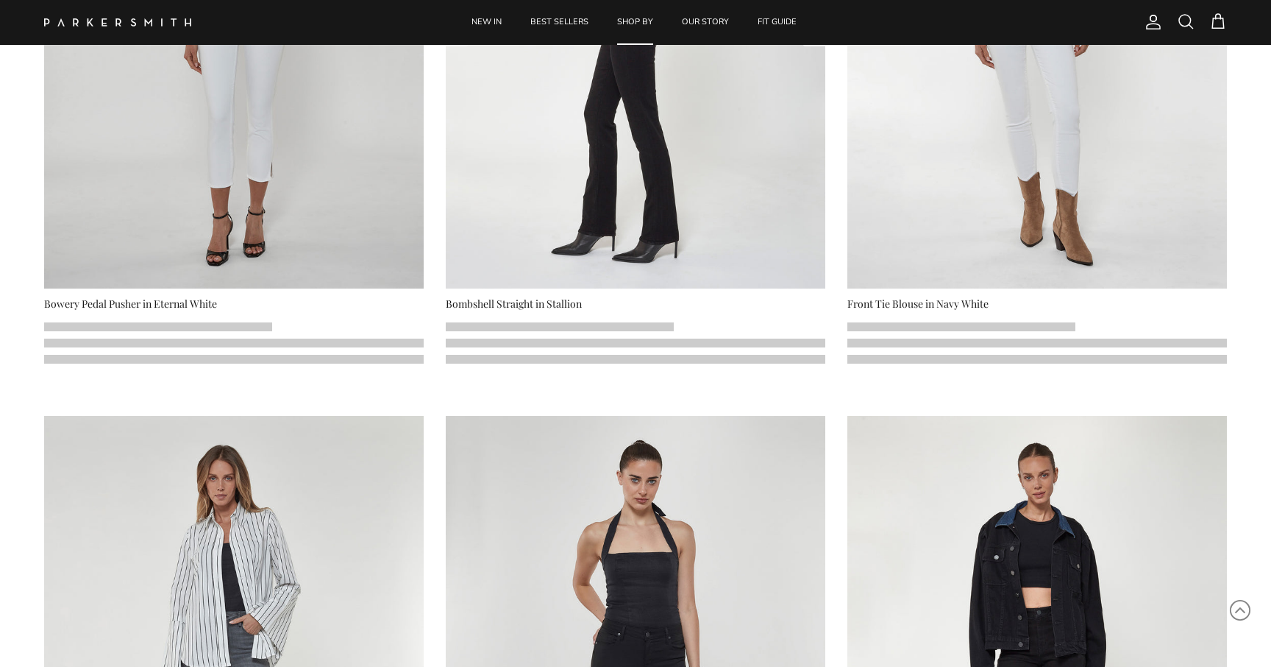
select select "25"
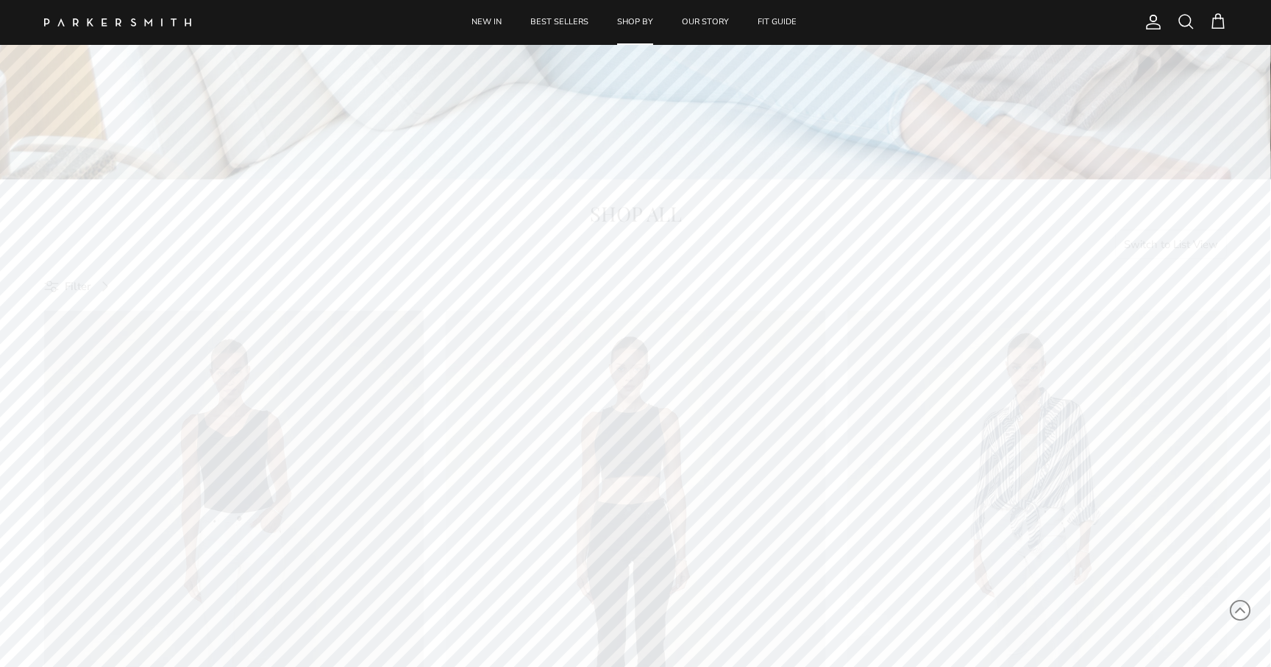
scroll to position [525, 0]
click at [1150, 241] on button "Switch to List View" at bounding box center [1171, 238] width 113 height 29
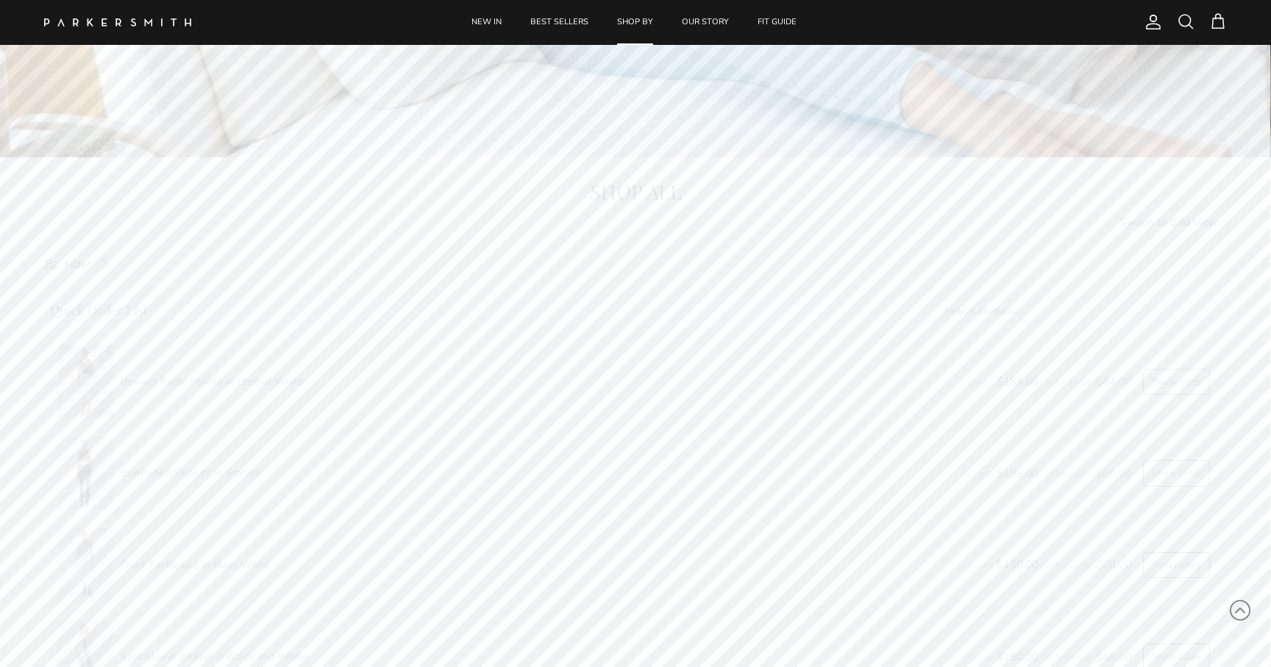
scroll to position [749, 0]
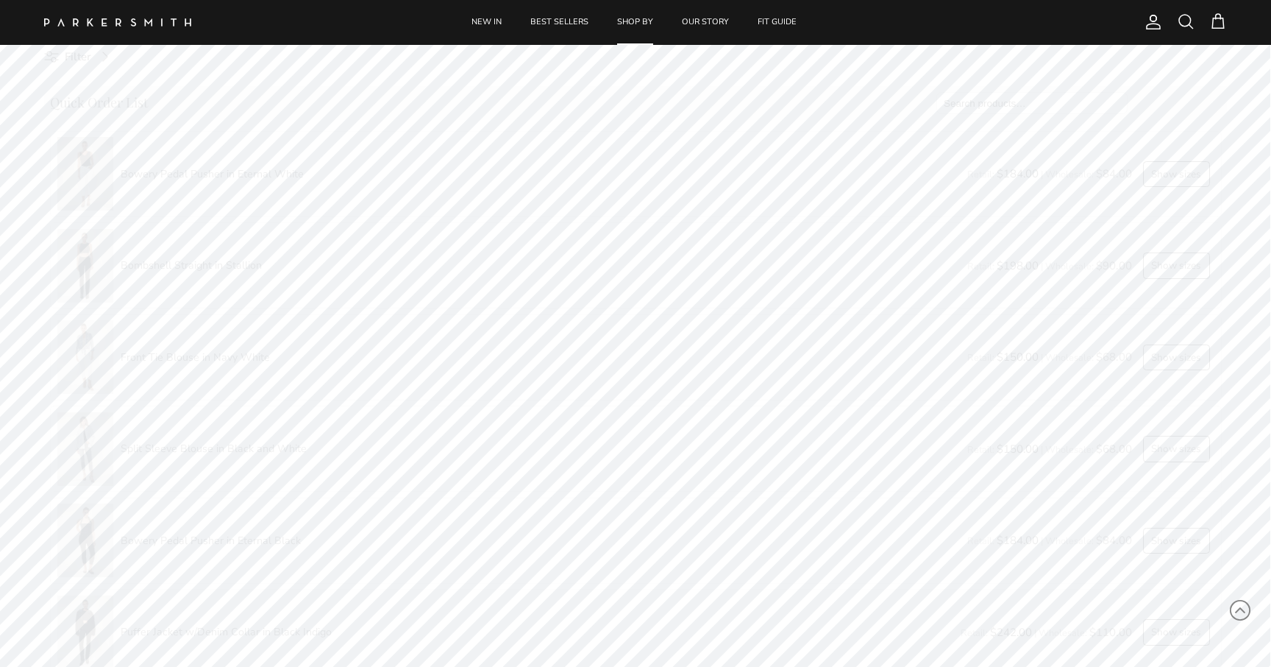
click at [1172, 264] on button "Show sizes" at bounding box center [1176, 265] width 67 height 26
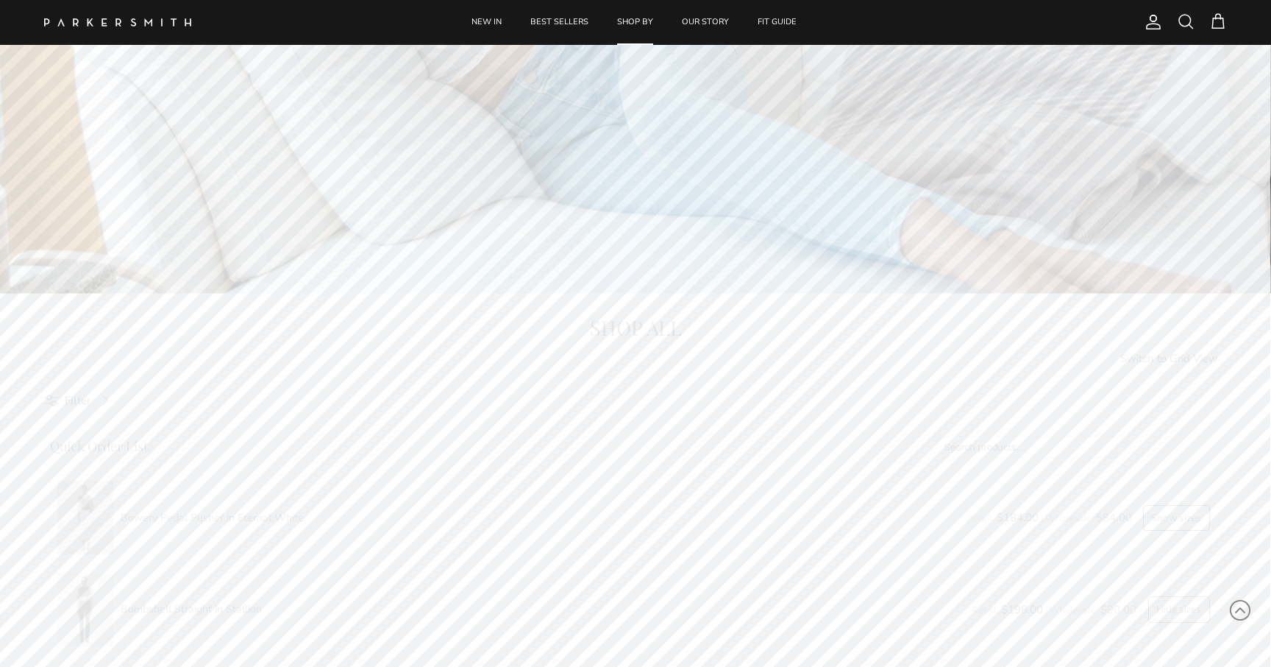
scroll to position [339, 0]
